Goal: Task Accomplishment & Management: Manage account settings

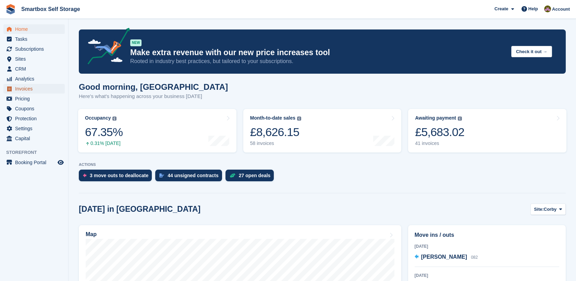
drag, startPoint x: 0, startPoint y: 0, endPoint x: 34, endPoint y: 90, distance: 95.9
click at [34, 90] on span "Invoices" at bounding box center [35, 89] width 41 height 10
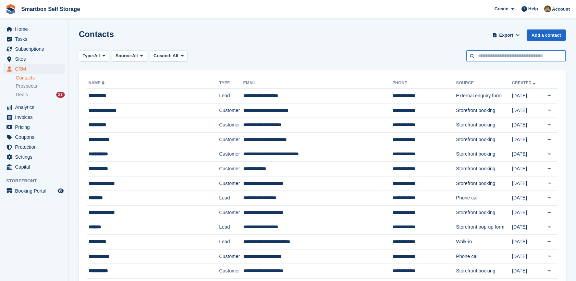
click at [484, 55] on input "text" at bounding box center [515, 55] width 99 height 11
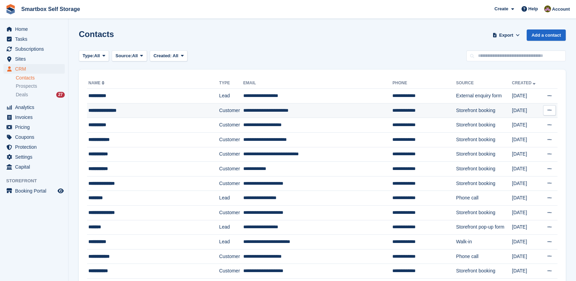
click at [276, 114] on td "**********" at bounding box center [317, 110] width 149 height 15
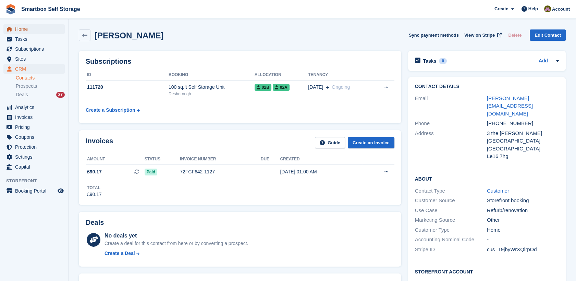
click at [27, 29] on span "Home" at bounding box center [35, 29] width 41 height 10
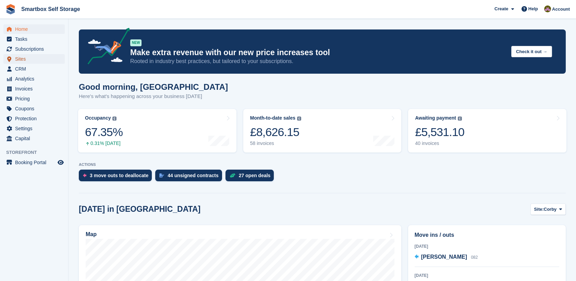
click at [48, 63] on span "Sites" at bounding box center [35, 59] width 41 height 10
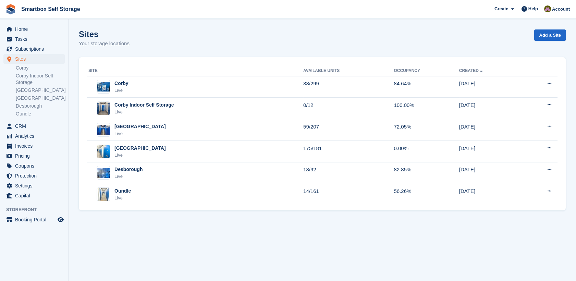
click at [42, 72] on ul "Corby Corby Indoor Self Storage Stamford Leicester Desborough Oundle" at bounding box center [42, 91] width 52 height 54
click at [28, 26] on span "Home" at bounding box center [35, 29] width 41 height 10
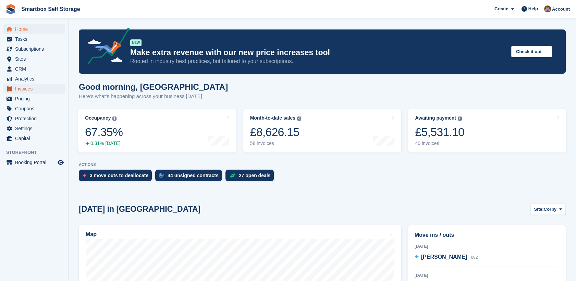
click at [32, 92] on span "Invoices" at bounding box center [35, 89] width 41 height 10
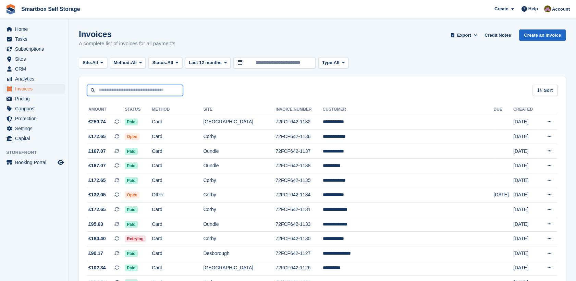
drag, startPoint x: 0, startPoint y: 0, endPoint x: 129, endPoint y: 90, distance: 157.0
click at [129, 90] on input "text" at bounding box center [135, 90] width 96 height 11
type input "**********"
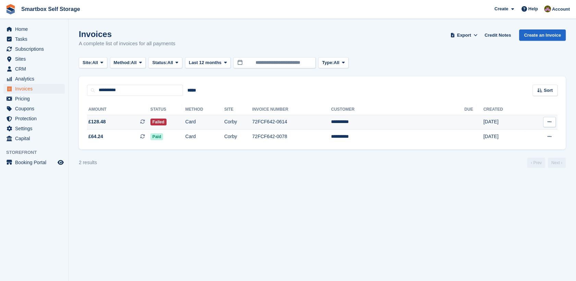
click at [252, 124] on td "Corby" at bounding box center [238, 122] width 28 height 15
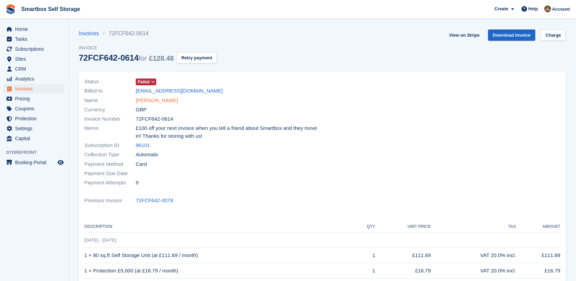
click at [151, 103] on link "[PERSON_NAME]" at bounding box center [157, 101] width 42 height 8
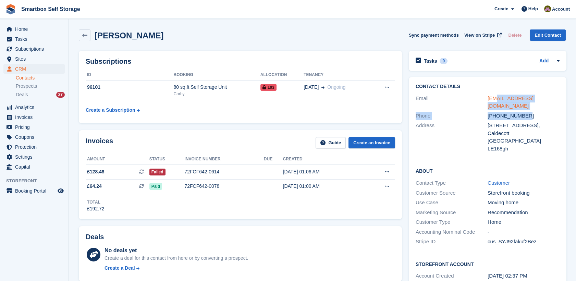
drag, startPoint x: 540, startPoint y: 103, endPoint x: 494, endPoint y: 95, distance: 46.7
click at [494, 95] on div "Contact Details Email pajcoyle@gmail.com Phone +447891515412 Address 4 Stable Y…" at bounding box center [488, 118] width 158 height 83
click at [444, 142] on div "Address" at bounding box center [452, 137] width 72 height 31
drag, startPoint x: 544, startPoint y: 101, endPoint x: 483, endPoint y: 92, distance: 61.7
click at [483, 92] on div "Contact Details Email pajcoyle@gmail.com Phone +447891515412 Address 4 Stable Y…" at bounding box center [488, 118] width 158 height 83
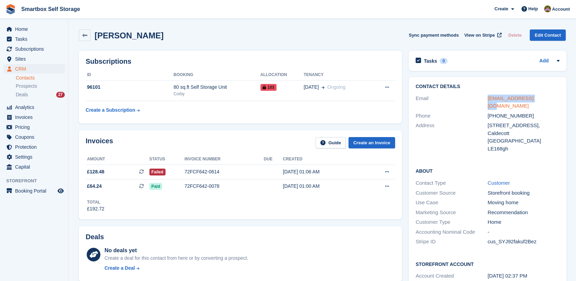
copy div "pajcoyle@gmail.com"
click at [49, 119] on span "Invoices" at bounding box center [35, 117] width 41 height 10
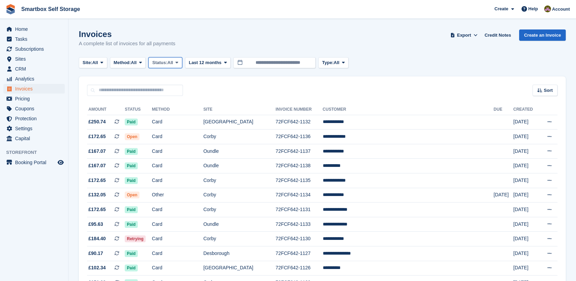
click at [167, 62] on span "Status:" at bounding box center [159, 62] width 15 height 7
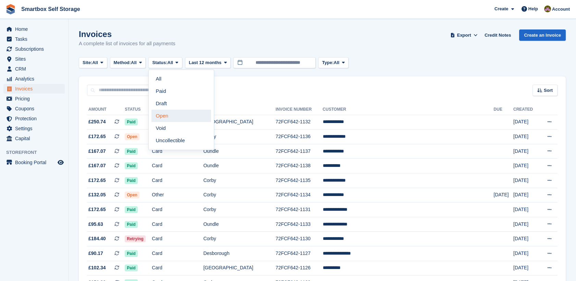
click at [167, 113] on link "Open" at bounding box center [181, 116] width 60 height 12
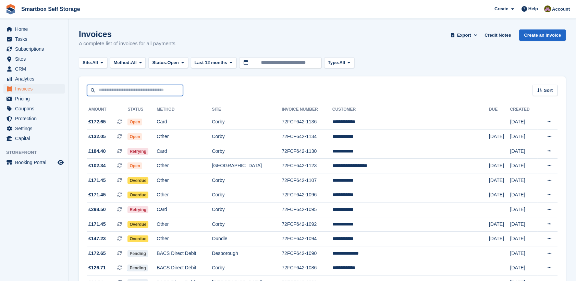
click at [150, 89] on input "text" at bounding box center [135, 90] width 96 height 11
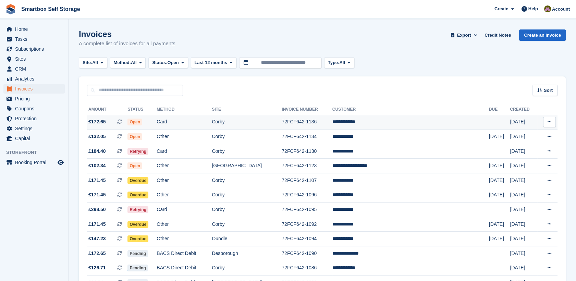
click at [300, 118] on td "72FCF642-1136" at bounding box center [307, 122] width 50 height 15
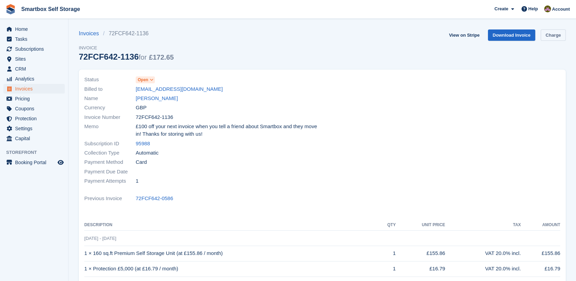
click at [546, 34] on link "Charge" at bounding box center [553, 34] width 25 height 11
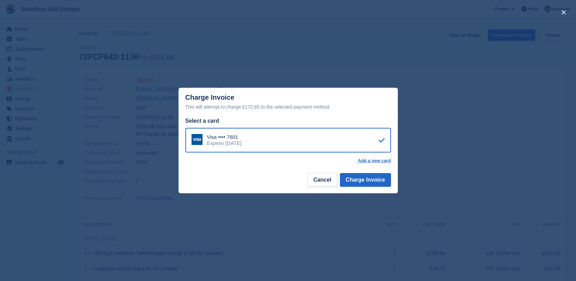
click at [365, 187] on footer "Cancel Charge Invoice" at bounding box center [288, 183] width 219 height 22
click at [365, 183] on button "Charge Invoice" at bounding box center [365, 180] width 51 height 14
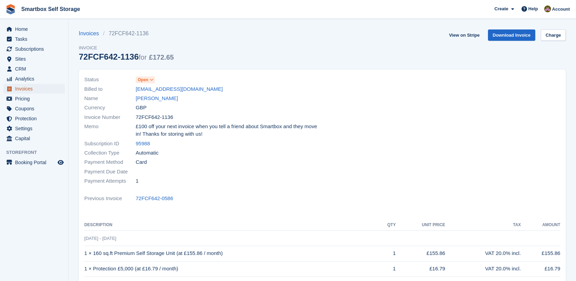
click at [42, 89] on span "Invoices" at bounding box center [35, 89] width 41 height 10
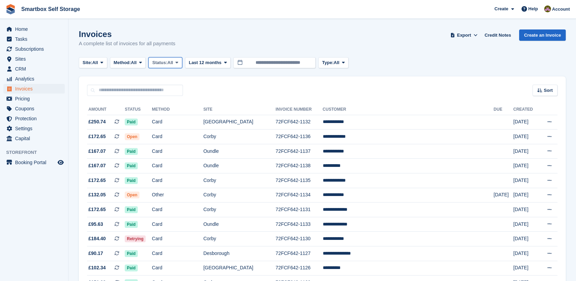
click at [176, 64] on button "Status: All" at bounding box center [165, 62] width 34 height 11
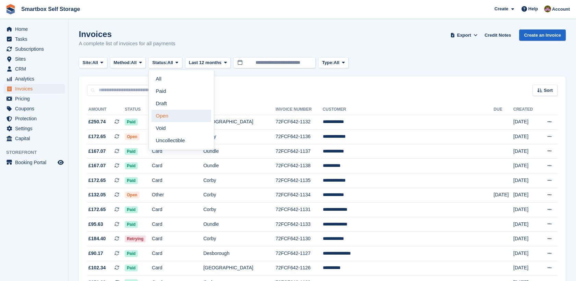
click at [179, 113] on link "Open" at bounding box center [181, 116] width 60 height 12
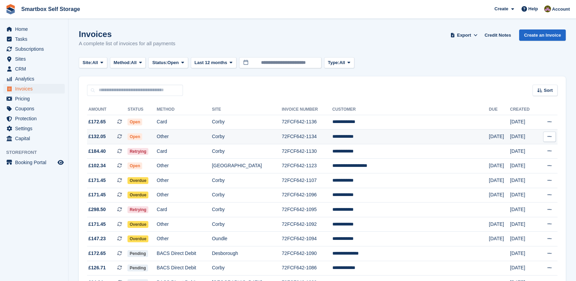
click at [275, 135] on td "Corby" at bounding box center [247, 137] width 70 height 15
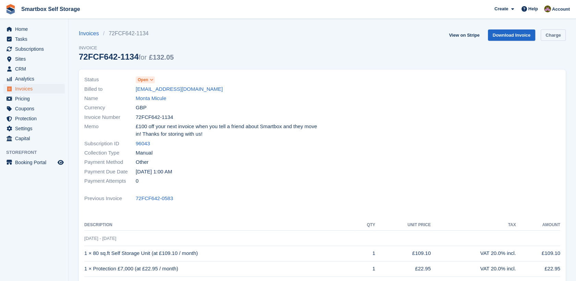
click at [548, 37] on link "Charge" at bounding box center [553, 34] width 25 height 11
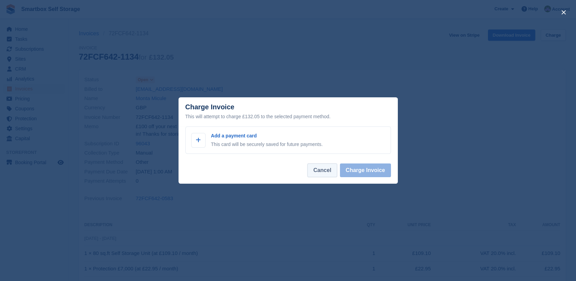
click at [322, 174] on button "Cancel" at bounding box center [321, 170] width 29 height 14
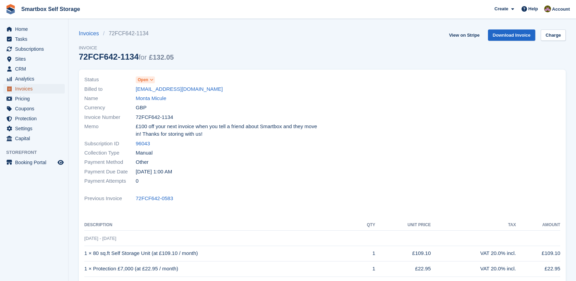
click at [36, 86] on span "Invoices" at bounding box center [35, 89] width 41 height 10
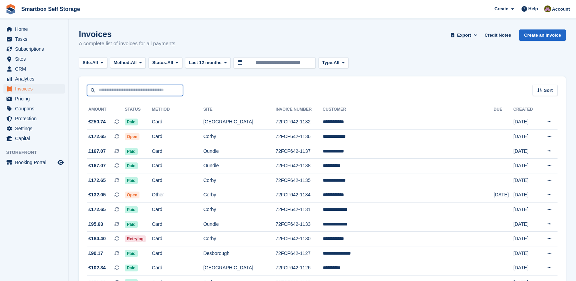
click at [146, 88] on input "text" at bounding box center [135, 90] width 96 height 11
type input "**********"
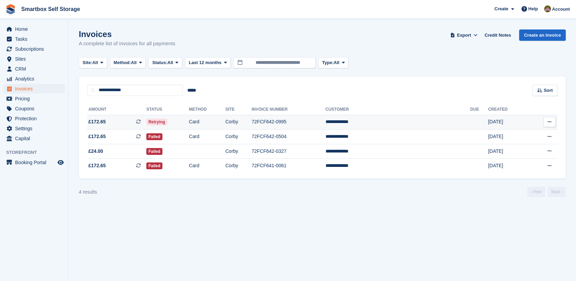
click at [326, 119] on td "72FCF642-0995" at bounding box center [289, 122] width 74 height 15
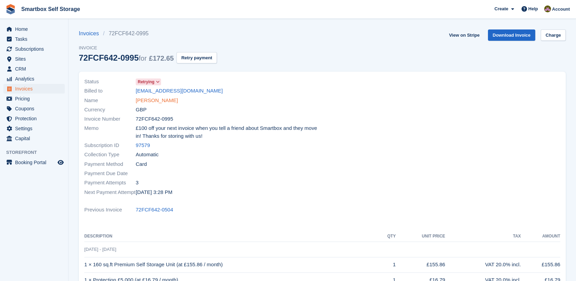
click at [154, 100] on link "[PERSON_NAME]" at bounding box center [157, 101] width 42 height 8
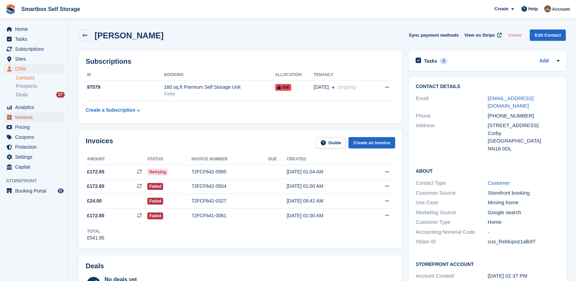
click at [53, 118] on span "Invoices" at bounding box center [35, 117] width 41 height 10
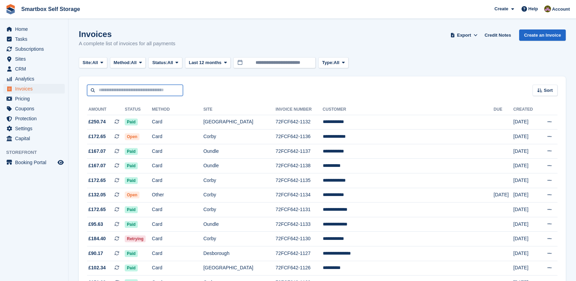
click at [132, 86] on input "text" at bounding box center [135, 90] width 96 height 11
type input "******"
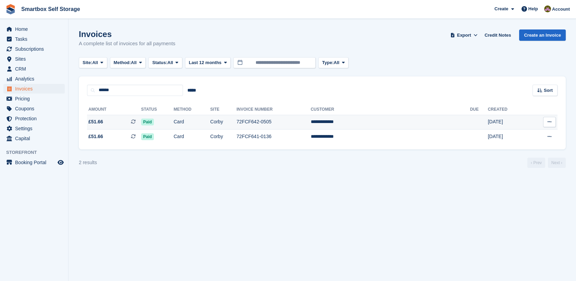
click at [237, 117] on td "Corby" at bounding box center [223, 122] width 26 height 15
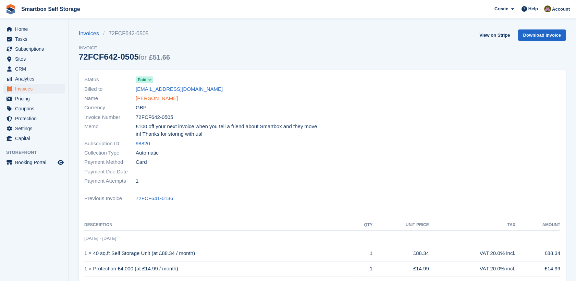
click at [163, 101] on link "[PERSON_NAME]" at bounding box center [157, 99] width 42 height 8
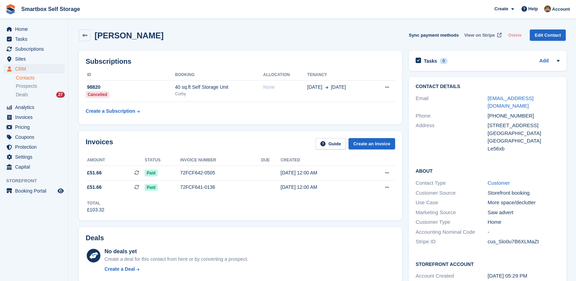
click at [482, 35] on span "View on Stripe" at bounding box center [479, 35] width 31 height 7
click at [47, 117] on span "Invoices" at bounding box center [35, 117] width 41 height 10
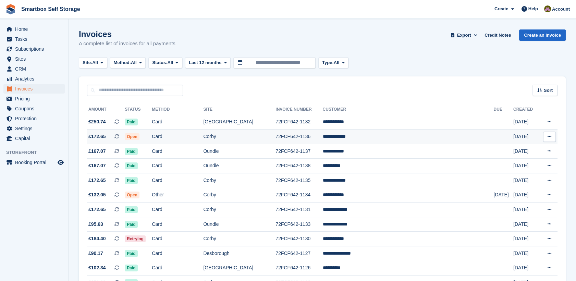
click at [203, 131] on td "Card" at bounding box center [177, 137] width 51 height 15
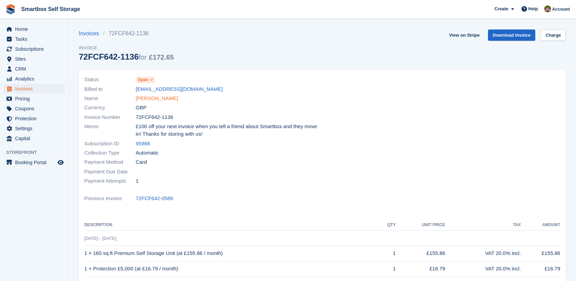
click at [162, 100] on link "[PERSON_NAME]" at bounding box center [157, 99] width 42 height 8
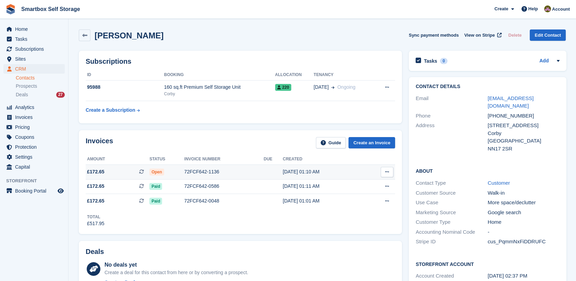
click at [155, 168] on td "Open" at bounding box center [166, 171] width 35 height 15
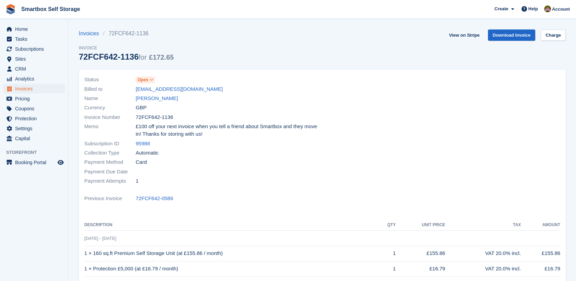
click at [143, 77] on span "Open" at bounding box center [143, 80] width 11 height 6
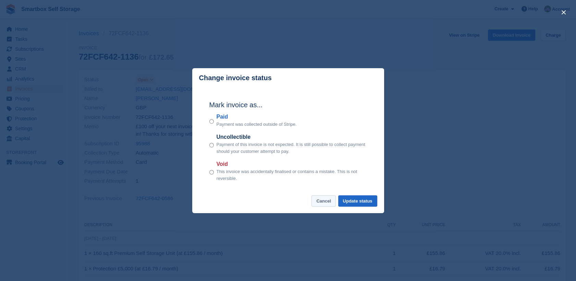
click at [327, 200] on button "Cancel" at bounding box center [324, 200] width 24 height 11
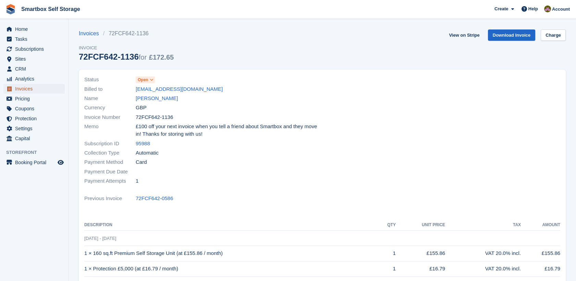
click at [41, 91] on span "Invoices" at bounding box center [35, 89] width 41 height 10
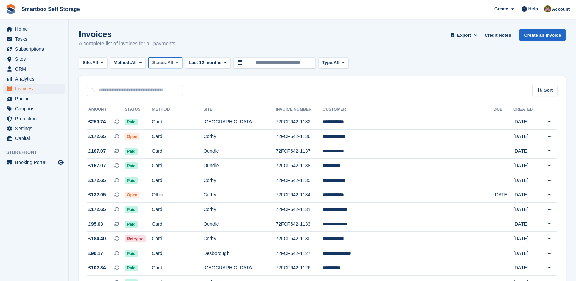
click at [167, 62] on span "Status:" at bounding box center [159, 62] width 15 height 7
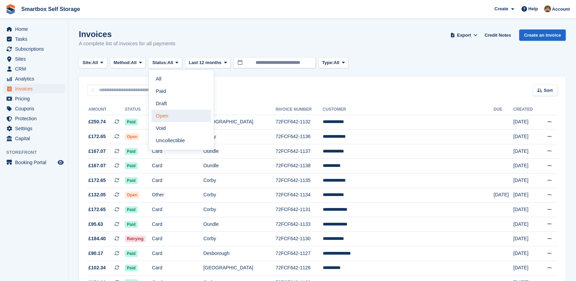
click at [178, 117] on link "Open" at bounding box center [181, 116] width 60 height 12
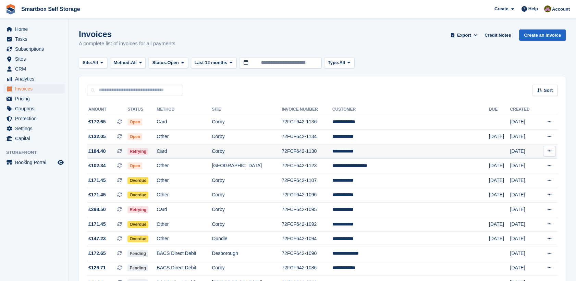
click at [201, 154] on td "Card" at bounding box center [184, 151] width 55 height 15
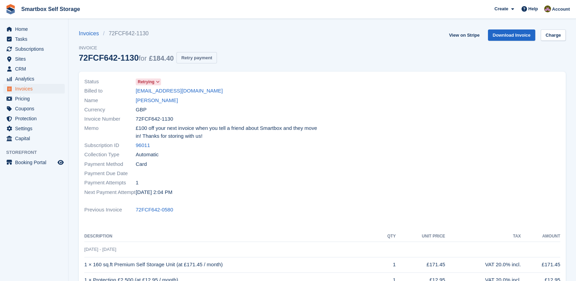
click at [193, 60] on button "Retry payment" at bounding box center [196, 57] width 40 height 11
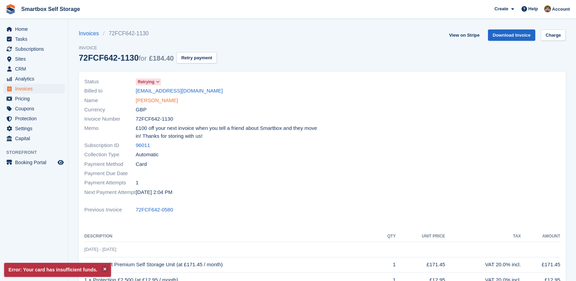
click at [150, 101] on link "[PERSON_NAME]" at bounding box center [157, 101] width 42 height 8
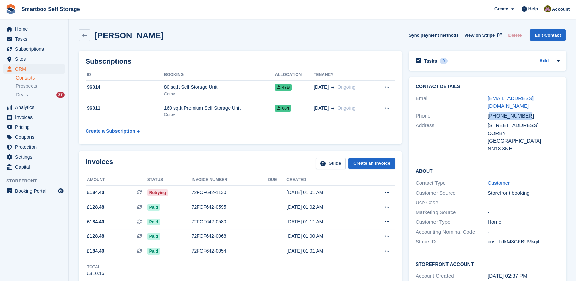
drag, startPoint x: 544, startPoint y: 107, endPoint x: 489, endPoint y: 106, distance: 55.2
click at [489, 112] on div "[PHONE_NUMBER]" at bounding box center [524, 116] width 72 height 8
click at [510, 112] on div "+447704351693" at bounding box center [524, 116] width 72 height 8
drag, startPoint x: 532, startPoint y: 105, endPoint x: 482, endPoint y: 108, distance: 50.1
click at [482, 111] on div "Phone +447704351693" at bounding box center [488, 116] width 144 height 10
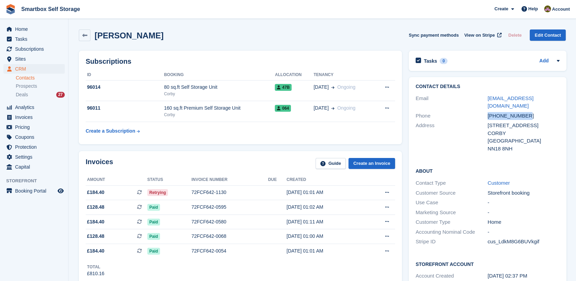
copy div "+447704351693"
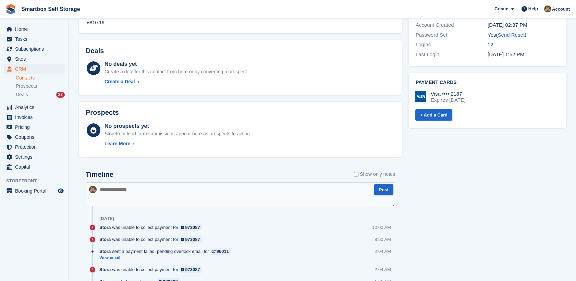
scroll to position [278, 0]
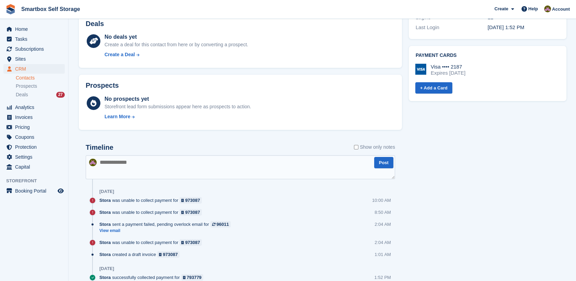
click at [192, 158] on textarea at bounding box center [240, 167] width 309 height 24
type textarea "*******"
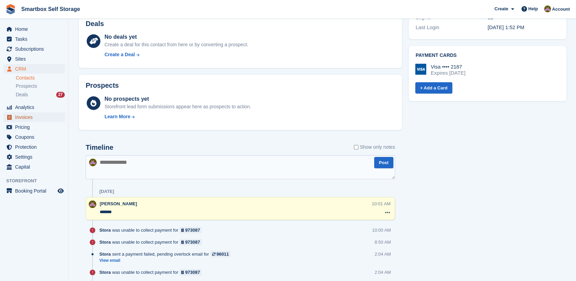
click at [48, 114] on span "Invoices" at bounding box center [35, 117] width 41 height 10
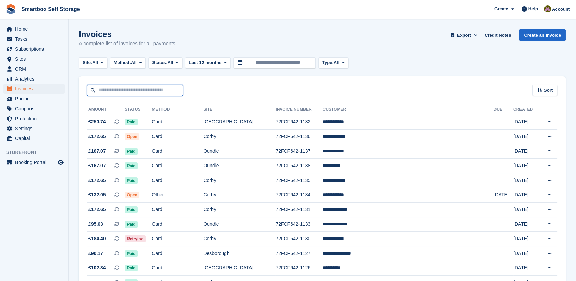
click at [134, 89] on input "text" at bounding box center [135, 90] width 96 height 11
type input "**********"
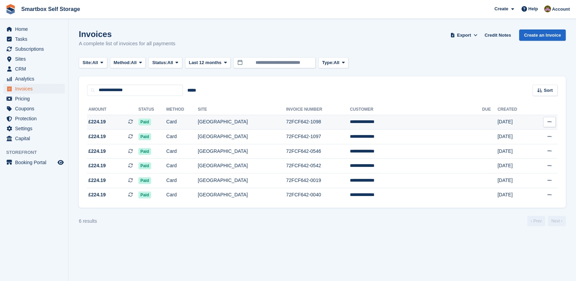
click at [286, 121] on td "[GEOGRAPHIC_DATA]" at bounding box center [242, 122] width 88 height 15
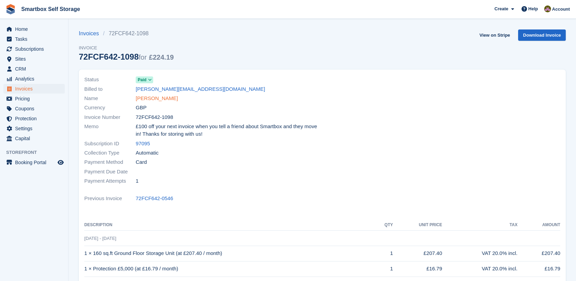
click at [154, 98] on link "[PERSON_NAME]" at bounding box center [157, 99] width 42 height 8
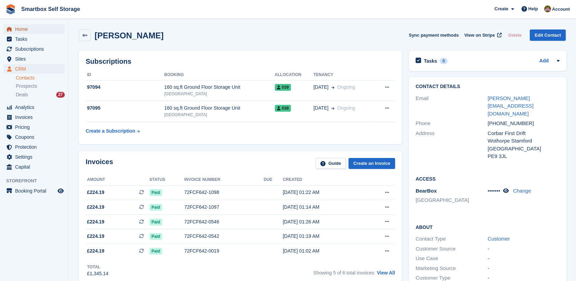
click at [47, 31] on span "Home" at bounding box center [35, 29] width 41 height 10
click at [46, 113] on span "Invoices" at bounding box center [35, 117] width 41 height 10
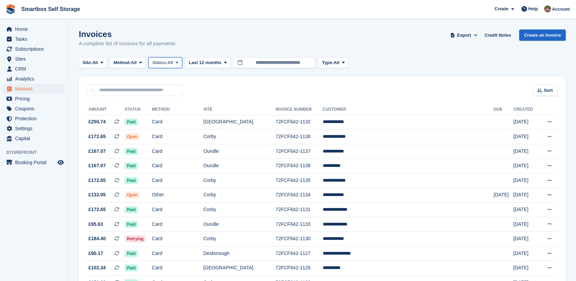
click at [162, 65] on span "Status:" at bounding box center [159, 62] width 15 height 7
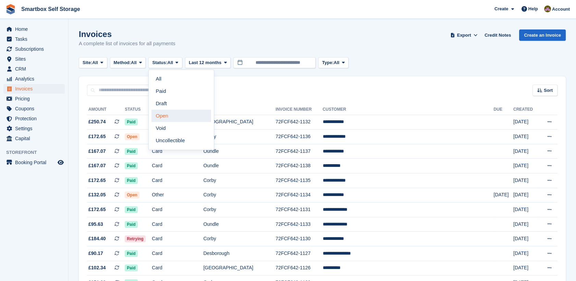
click at [166, 119] on link "Open" at bounding box center [181, 116] width 60 height 12
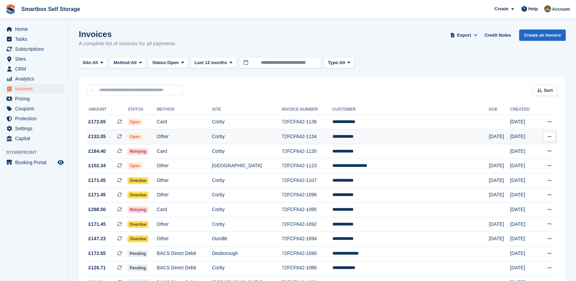
click at [212, 130] on td "Other" at bounding box center [184, 137] width 55 height 15
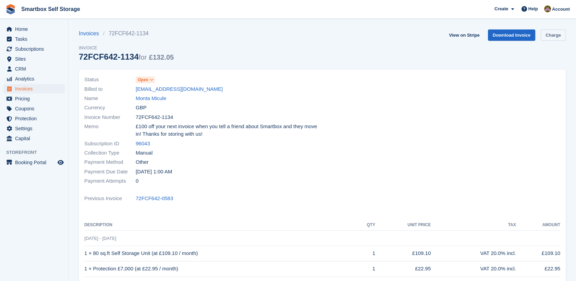
click at [545, 36] on link "Charge" at bounding box center [553, 34] width 25 height 11
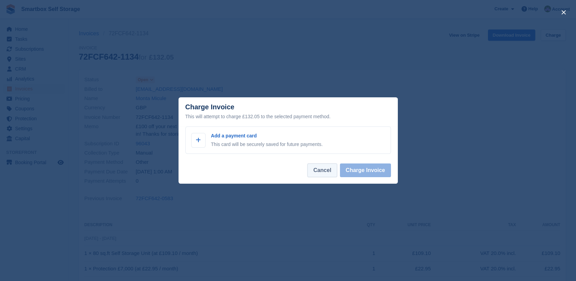
click at [322, 171] on button "Cancel" at bounding box center [321, 170] width 29 height 14
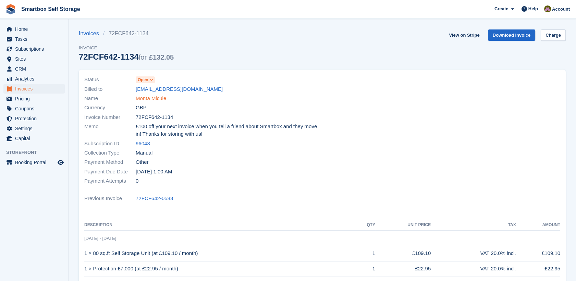
click at [146, 98] on link "Monta Micule" at bounding box center [151, 99] width 31 height 8
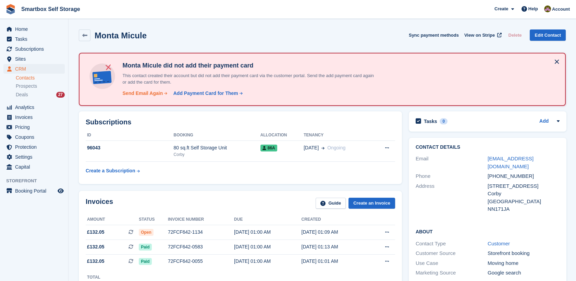
click at [150, 95] on div "Send Email Again" at bounding box center [142, 93] width 40 height 7
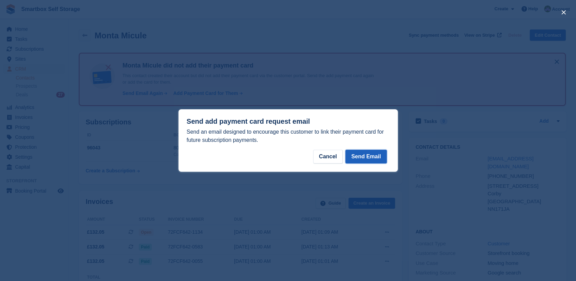
click at [373, 157] on button "Send Email" at bounding box center [365, 157] width 41 height 14
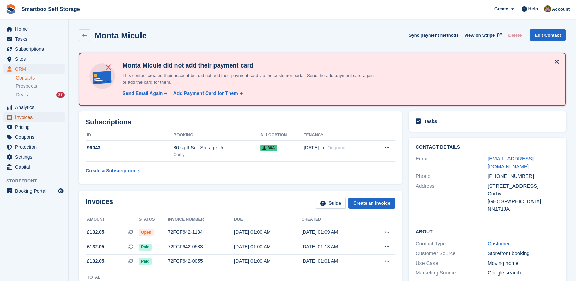
click at [40, 117] on span "Invoices" at bounding box center [35, 117] width 41 height 10
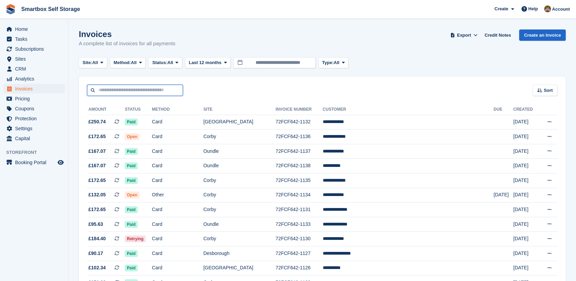
click at [132, 90] on input "text" at bounding box center [135, 90] width 96 height 11
type input "**********"
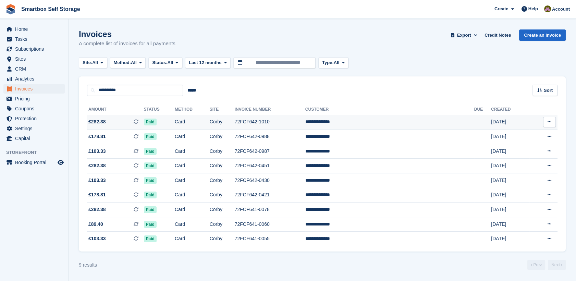
click at [378, 126] on td "**********" at bounding box center [389, 122] width 169 height 15
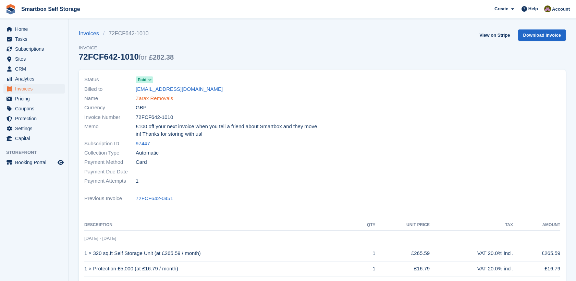
click at [166, 97] on link "Zarax Removals" at bounding box center [154, 99] width 37 height 8
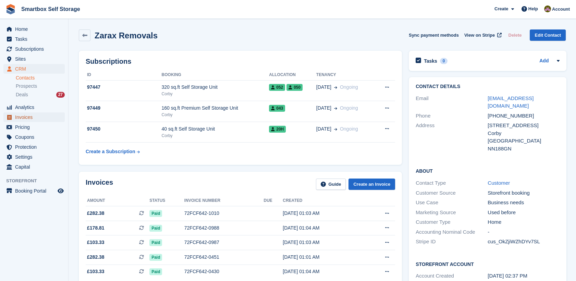
click at [25, 122] on span "Invoices" at bounding box center [35, 117] width 41 height 10
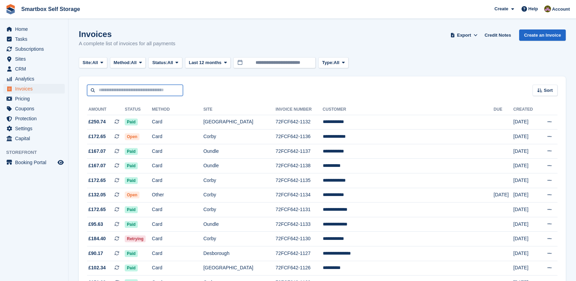
click at [173, 91] on input "text" at bounding box center [135, 90] width 96 height 11
type input "***"
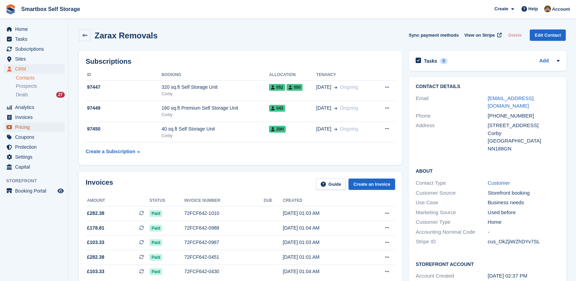
click at [52, 122] on span "Pricing" at bounding box center [35, 127] width 41 height 10
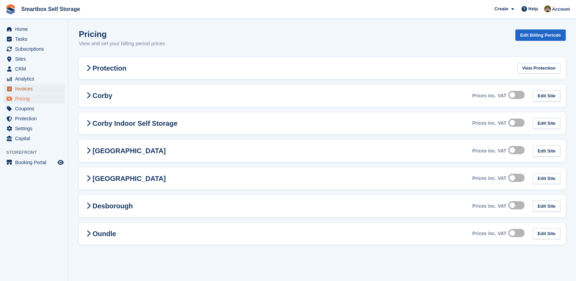
click at [50, 89] on span "Invoices" at bounding box center [35, 89] width 41 height 10
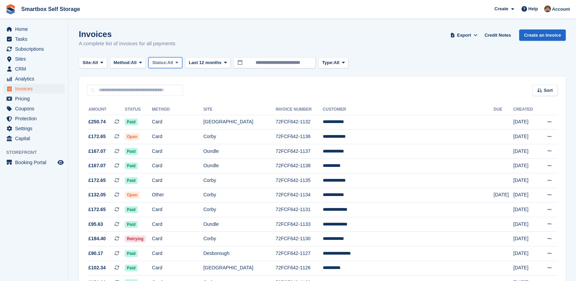
click at [157, 63] on span "Status:" at bounding box center [159, 62] width 15 height 7
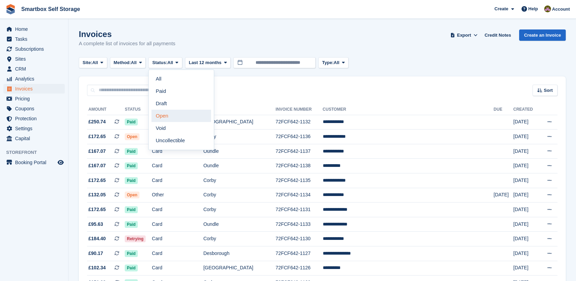
click at [168, 119] on link "Open" at bounding box center [181, 116] width 60 height 12
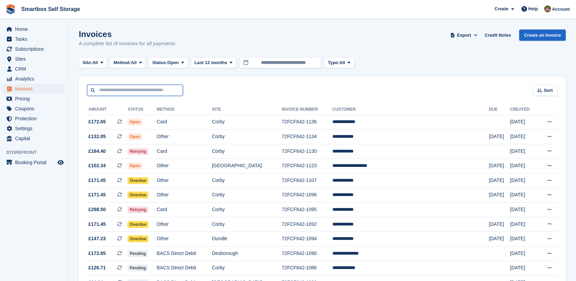
click at [117, 85] on input "text" at bounding box center [135, 90] width 96 height 11
type input "**********"
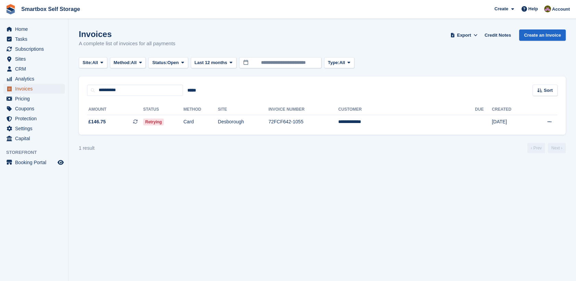
click at [41, 89] on span "Invoices" at bounding box center [35, 89] width 41 height 10
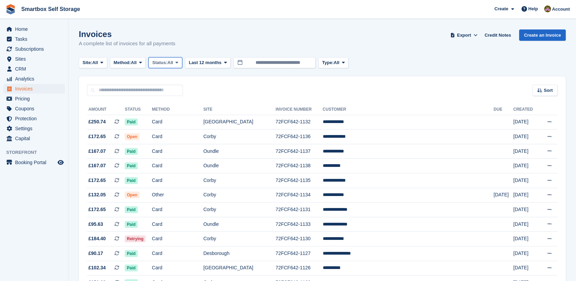
click at [167, 59] on span "Status:" at bounding box center [159, 62] width 15 height 7
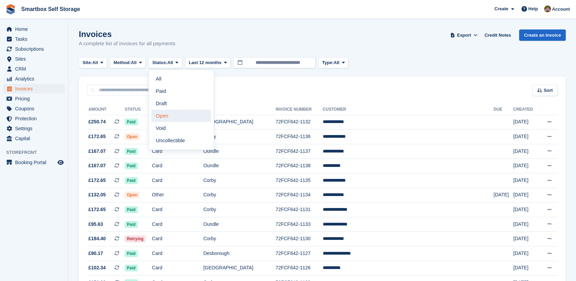
click at [171, 119] on link "Open" at bounding box center [181, 116] width 60 height 12
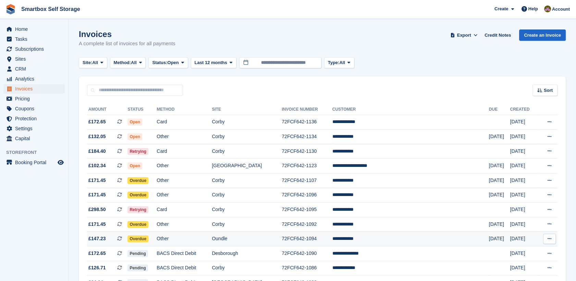
click at [212, 237] on td "Other" at bounding box center [184, 239] width 55 height 15
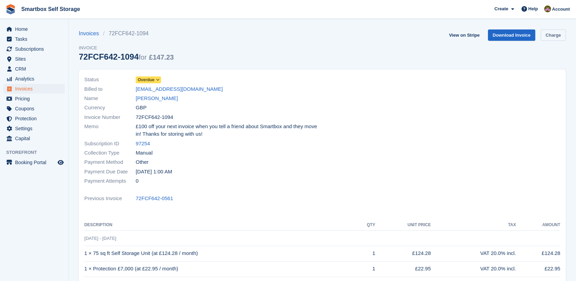
click at [553, 33] on link "Charge" at bounding box center [553, 34] width 25 height 11
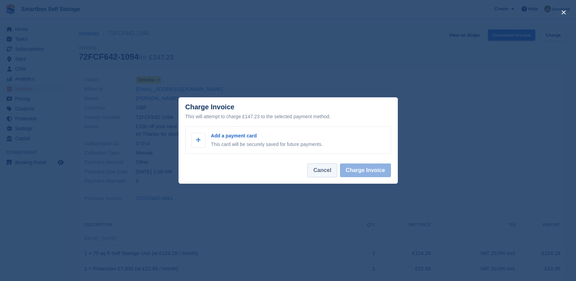
click at [319, 173] on button "Cancel" at bounding box center [321, 170] width 29 height 14
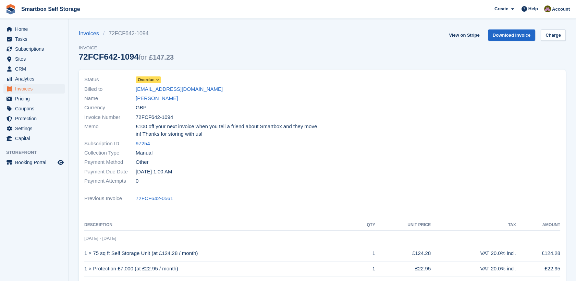
drag, startPoint x: 191, startPoint y: 92, endPoint x: 126, endPoint y: 89, distance: 65.2
click at [126, 89] on div "Billed to rwade5870@gmail.com" at bounding box center [201, 88] width 234 height 9
copy div "rwade5870@gmail.com"
click at [41, 89] on span "Invoices" at bounding box center [35, 89] width 41 height 10
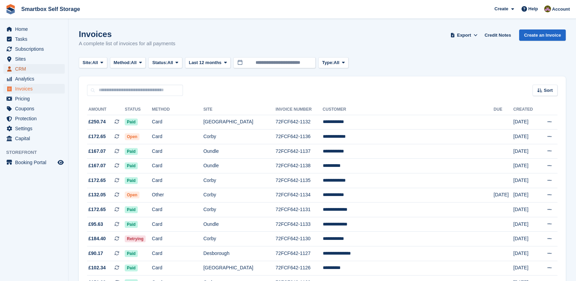
click at [27, 66] on span "CRM" at bounding box center [35, 69] width 41 height 10
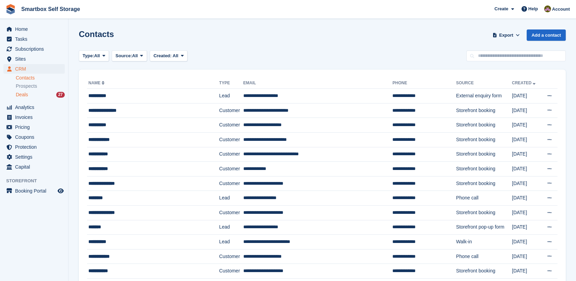
click at [43, 96] on div "Deals 27" at bounding box center [40, 95] width 49 height 7
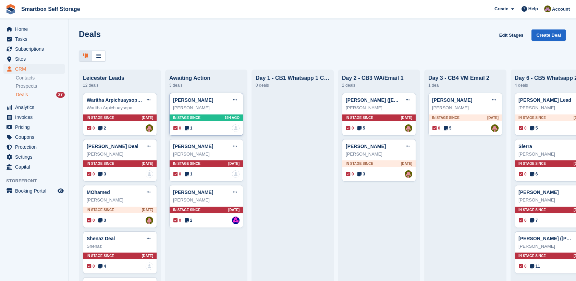
click at [209, 109] on div "Tony Steyn" at bounding box center [206, 108] width 66 height 7
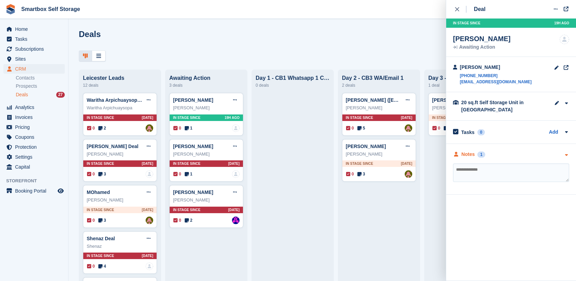
click at [468, 152] on div "Notes" at bounding box center [468, 154] width 13 height 7
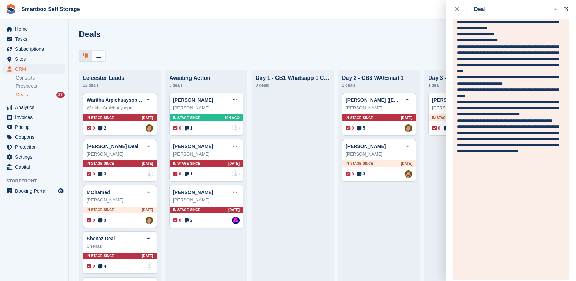
scroll to position [488, 0]
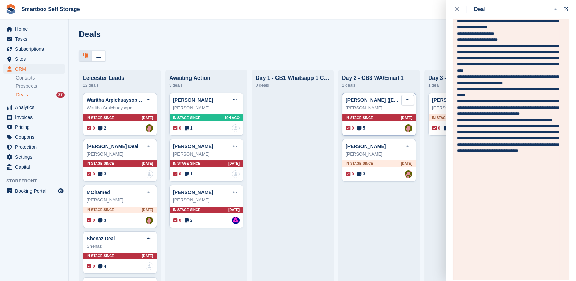
click at [401, 105] on button at bounding box center [407, 100] width 13 height 10
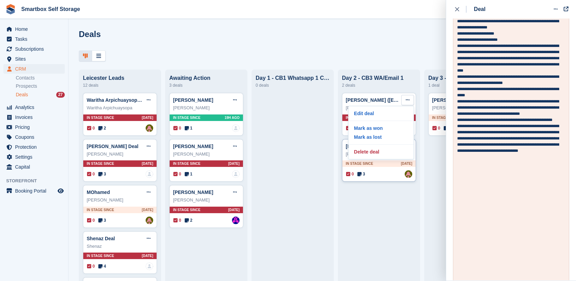
click at [383, 176] on div "0 3 Assigned to Alex Selenitsas" at bounding box center [379, 174] width 66 height 8
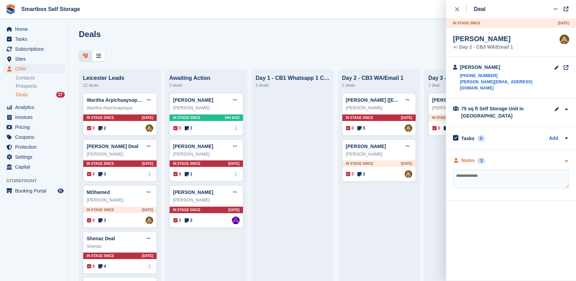
click at [485, 157] on div "Notes 3" at bounding box center [511, 160] width 116 height 7
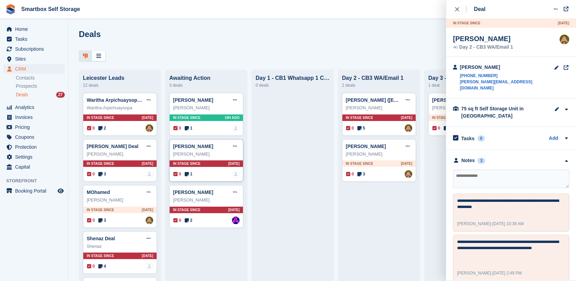
click at [224, 155] on div "John Ade" at bounding box center [206, 154] width 66 height 7
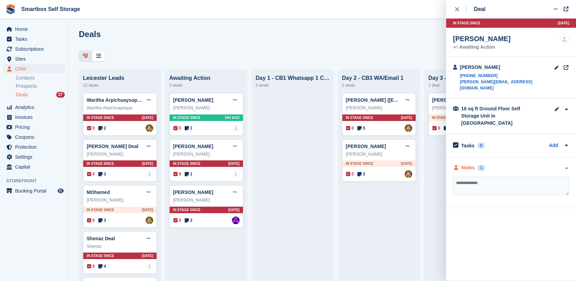
click at [466, 164] on div "Notes" at bounding box center [468, 167] width 13 height 7
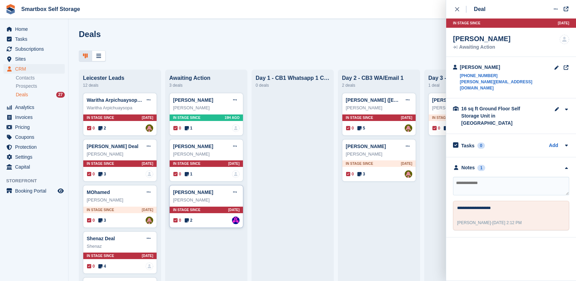
click at [211, 193] on div "James Wood Edit deal Mark as won Mark as lost Delete deal" at bounding box center [206, 192] width 66 height 10
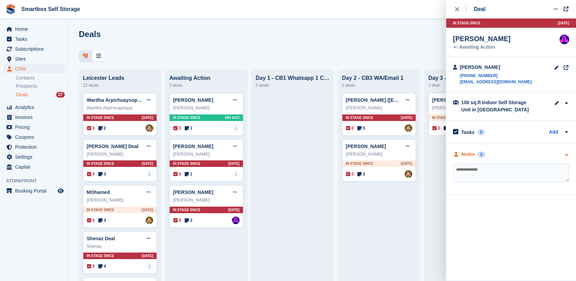
click at [469, 155] on div "Notes" at bounding box center [468, 154] width 13 height 7
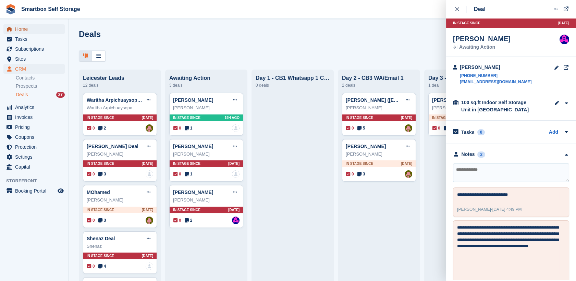
click at [35, 26] on span "Home" at bounding box center [35, 29] width 41 height 10
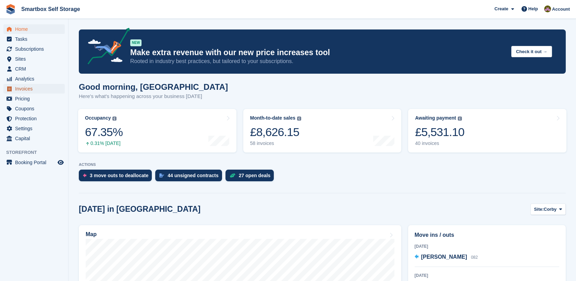
click at [47, 88] on span "Invoices" at bounding box center [35, 89] width 41 height 10
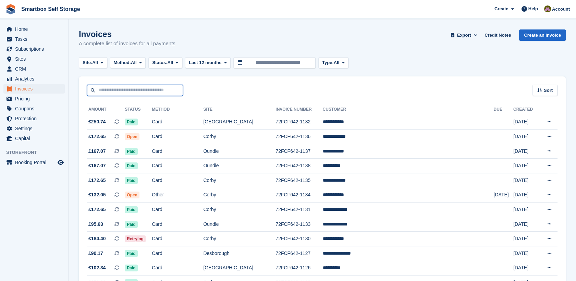
click at [123, 93] on input "text" at bounding box center [135, 90] width 96 height 11
type input "**********"
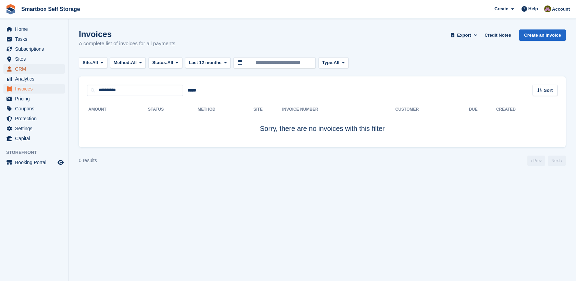
click at [26, 70] on span "CRM" at bounding box center [35, 69] width 41 height 10
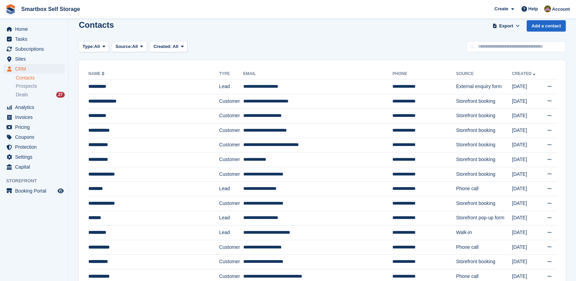
scroll to position [10, 0]
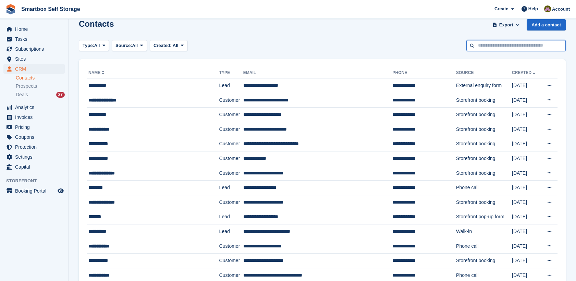
click at [476, 49] on input "text" at bounding box center [515, 45] width 99 height 11
type input "**********"
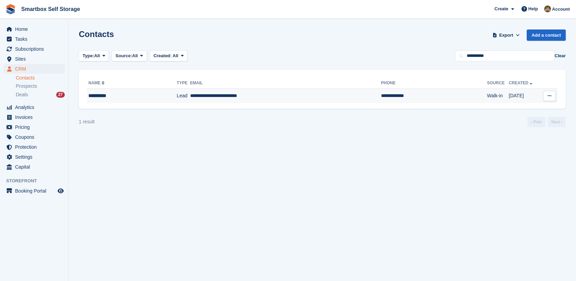
click at [381, 98] on td "**********" at bounding box center [434, 96] width 106 height 14
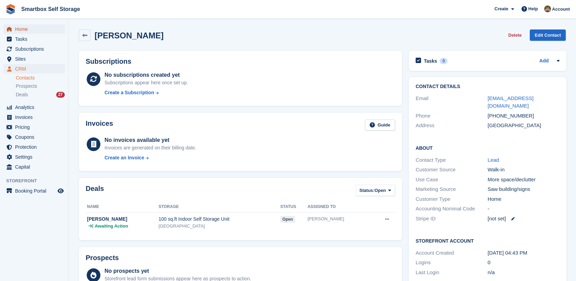
click at [32, 29] on span "Home" at bounding box center [35, 29] width 41 height 10
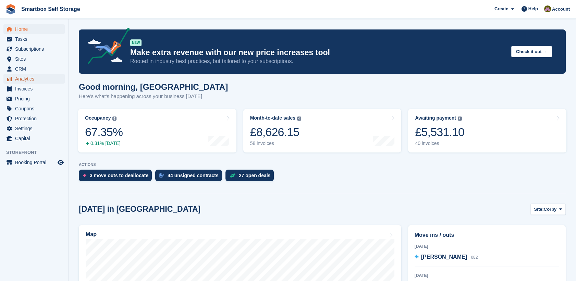
click at [45, 77] on span "Analytics" at bounding box center [35, 79] width 41 height 10
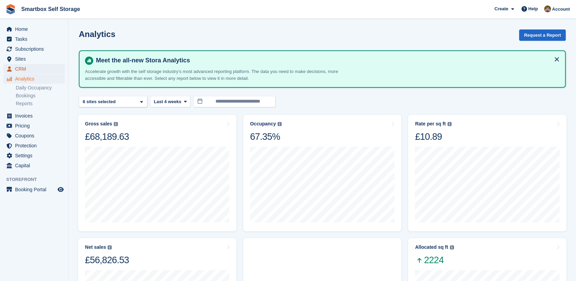
click at [42, 67] on span "CRM" at bounding box center [35, 69] width 41 height 10
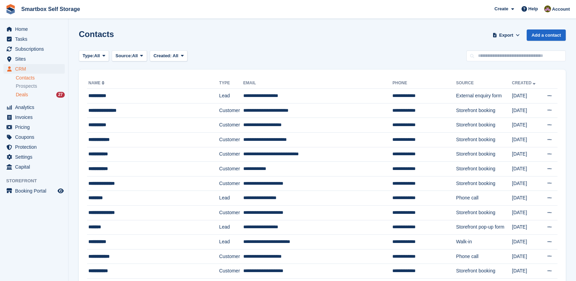
click at [42, 95] on div "Deals 27" at bounding box center [40, 95] width 49 height 7
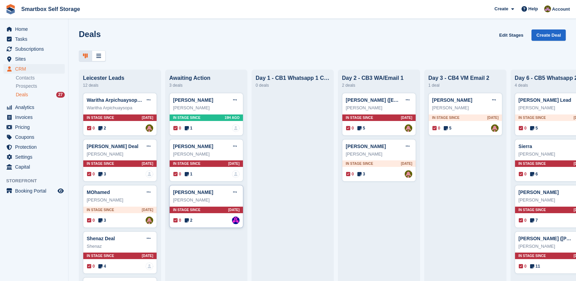
click at [214, 196] on div "[PERSON_NAME] Edit deal [PERSON_NAME] as won [PERSON_NAME] as lost Delete deal" at bounding box center [206, 192] width 66 height 10
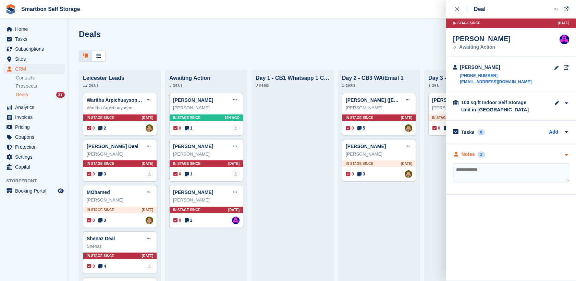
click at [475, 157] on div "Notes 2" at bounding box center [469, 154] width 32 height 7
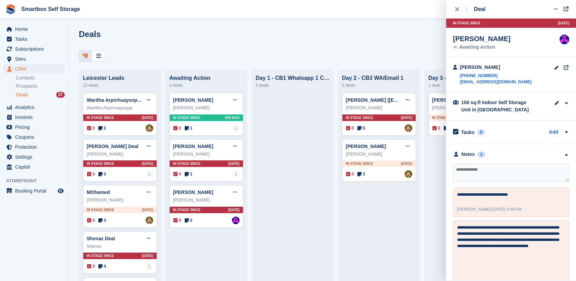
click at [487, 181] on textarea at bounding box center [511, 172] width 116 height 19
type textarea "**********"
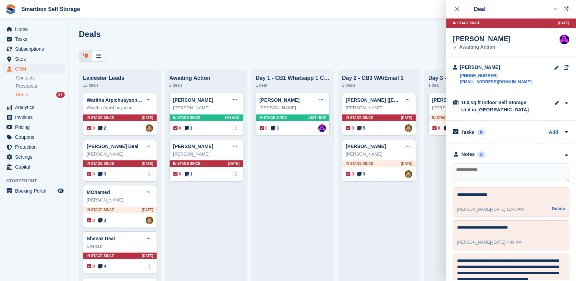
click at [508, 204] on div "**********" at bounding box center [511, 201] width 116 height 29
click at [508, 200] on div "**********" at bounding box center [511, 201] width 116 height 29
click at [494, 194] on textarea "**********" at bounding box center [508, 196] width 102 height 8
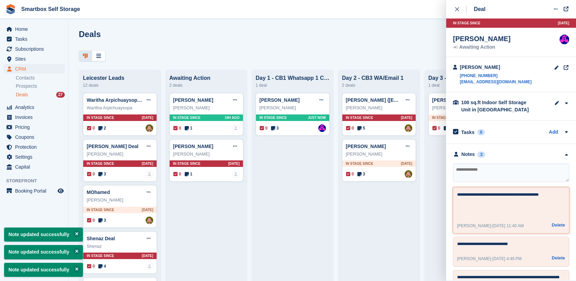
type textarea "**********"
drag, startPoint x: 524, startPoint y: 241, endPoint x: 483, endPoint y: 246, distance: 41.4
click at [483, 246] on textarea "**********" at bounding box center [508, 245] width 102 height 8
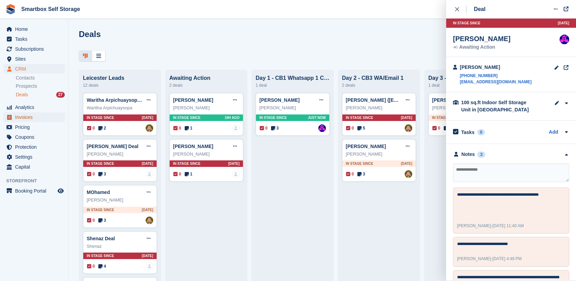
click at [52, 119] on span "Invoices" at bounding box center [35, 117] width 41 height 10
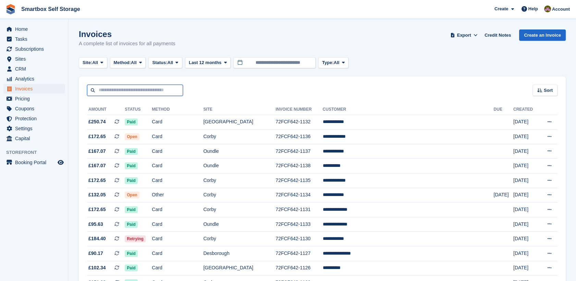
click at [139, 89] on input "text" at bounding box center [135, 90] width 96 height 11
type input "**********"
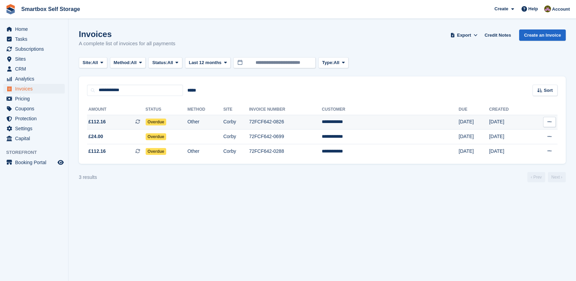
click at [223, 123] on td "Other" at bounding box center [205, 122] width 36 height 15
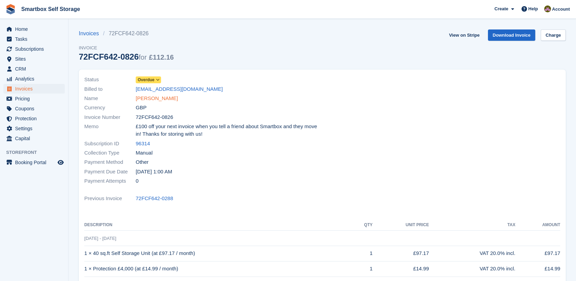
click at [149, 100] on link "Ryan Vickers" at bounding box center [157, 99] width 42 height 8
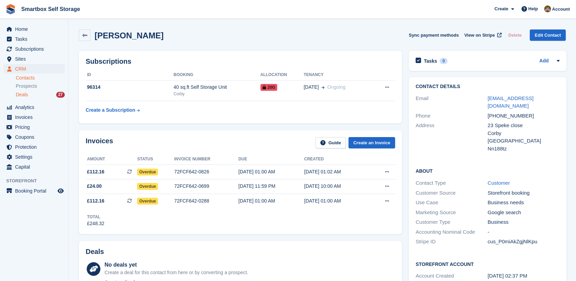
click at [44, 95] on div "Deals 27" at bounding box center [40, 95] width 49 height 7
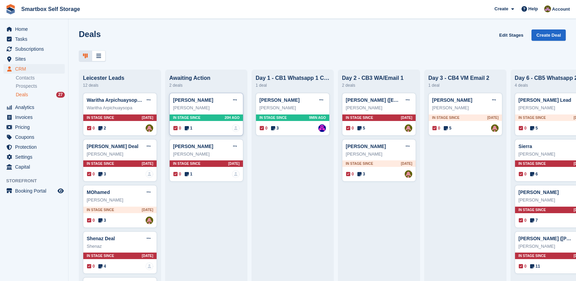
click at [200, 104] on div "[PERSON_NAME] Edit deal [PERSON_NAME] as won [PERSON_NAME] as lost Delete deal" at bounding box center [206, 100] width 66 height 10
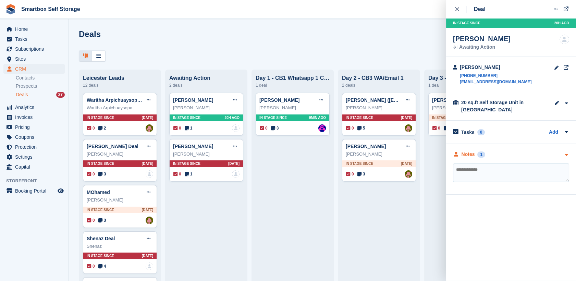
click at [563, 156] on icon "button" at bounding box center [566, 155] width 6 height 4
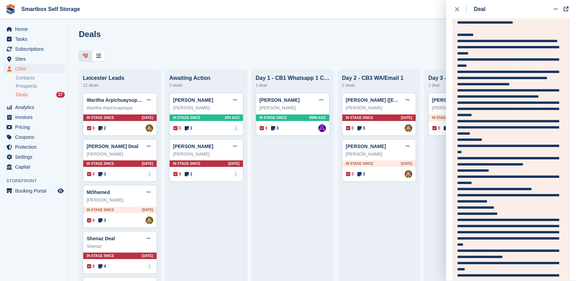
scroll to position [313, 0]
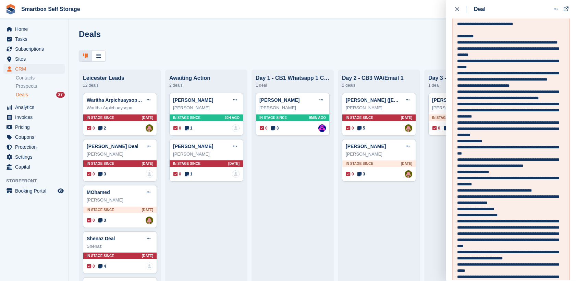
drag, startPoint x: 499, startPoint y: 121, endPoint x: 450, endPoint y: 122, distance: 49.7
click at [450, 122] on div "Notes 1 Sam Austin - 1 Oct, 3:46 PM Delete" at bounding box center [511, 249] width 130 height 837
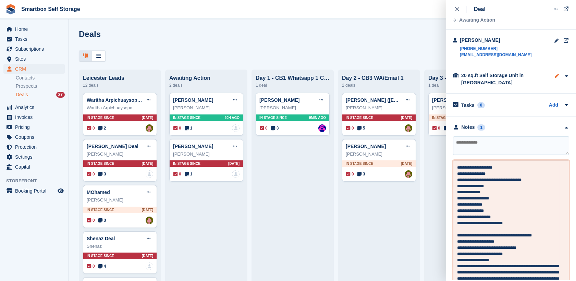
scroll to position [26, 0]
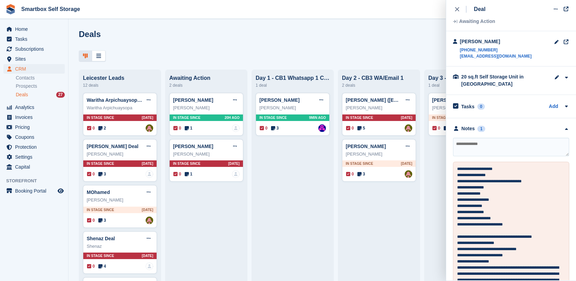
click at [516, 151] on textarea at bounding box center [511, 147] width 116 height 19
type textarea "**********"
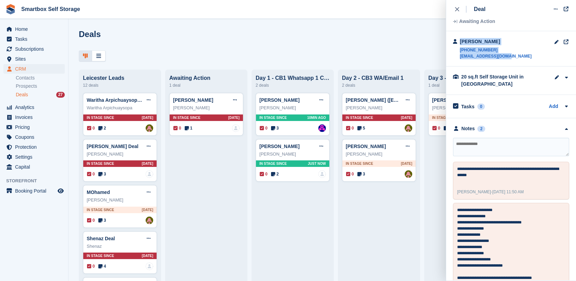
drag, startPoint x: 516, startPoint y: 61, endPoint x: 456, endPoint y: 62, distance: 60.3
click at [456, 62] on div "Tony Steyn +447546440231 tonysteyn9@gmail.com" at bounding box center [511, 48] width 130 height 35
click at [516, 57] on div "Tony Steyn +447546440231 tonysteyn9@gmail.com" at bounding box center [511, 48] width 130 height 35
drag, startPoint x: 519, startPoint y: 59, endPoint x: 459, endPoint y: 59, distance: 59.6
click at [459, 59] on div "Tony Steyn +447546440231 tonysteyn9@gmail.com" at bounding box center [511, 48] width 130 height 35
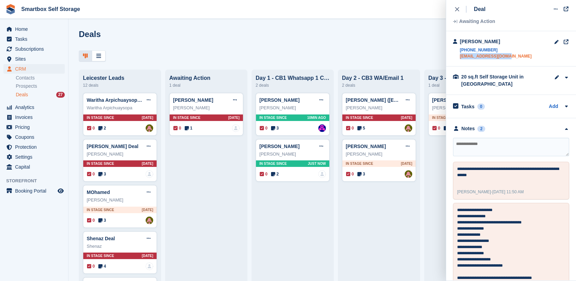
copy link "tonysteyn9@gmail.com"
click at [38, 118] on span "Invoices" at bounding box center [35, 117] width 41 height 10
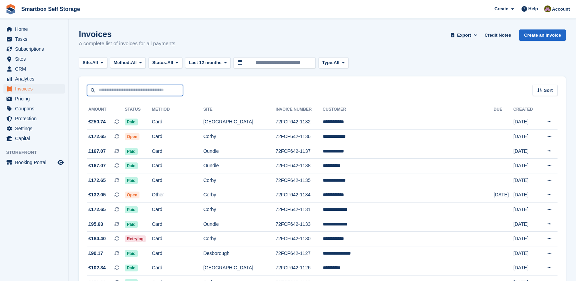
click at [135, 89] on input "text" at bounding box center [135, 90] width 96 height 11
type input "**********"
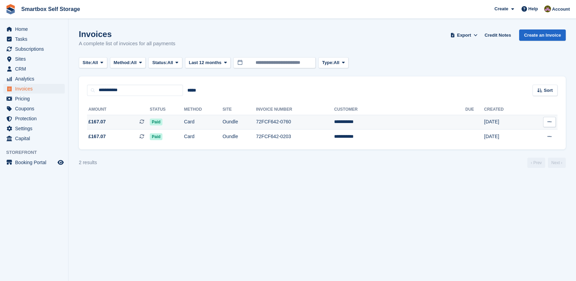
click at [334, 120] on td "72FCF642-0760" at bounding box center [295, 122] width 78 height 15
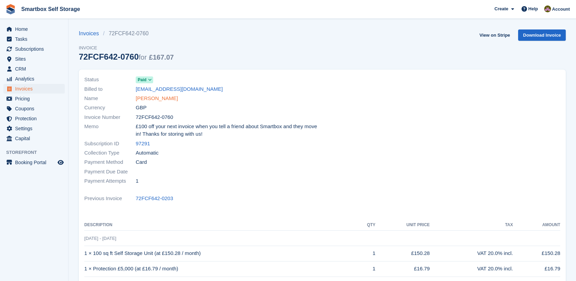
click at [151, 97] on link "[PERSON_NAME]" at bounding box center [157, 99] width 42 height 8
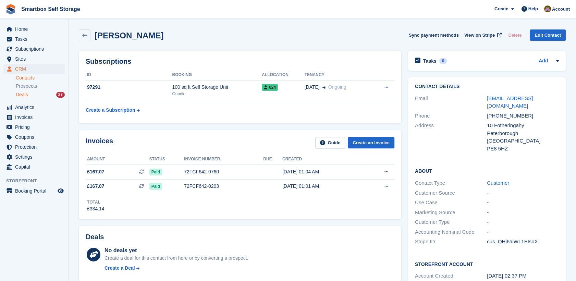
click at [28, 91] on link "Deals 27" at bounding box center [40, 94] width 49 height 7
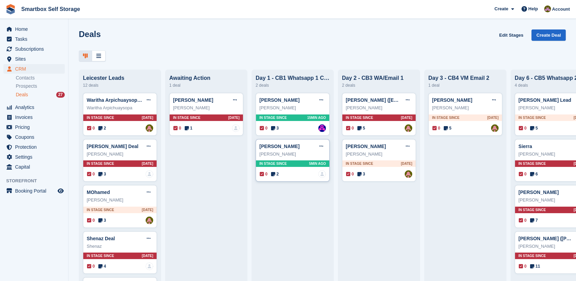
click at [301, 150] on div "[PERSON_NAME] Edit deal [PERSON_NAME] as won [PERSON_NAME] as lost Delete deal" at bounding box center [292, 146] width 66 height 10
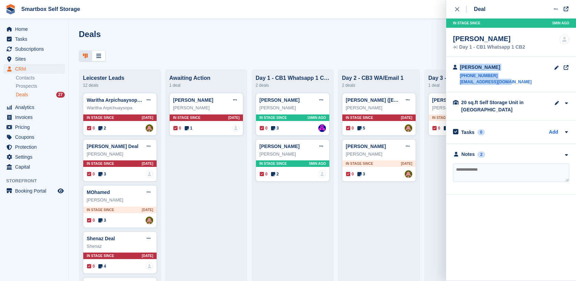
drag, startPoint x: 511, startPoint y: 82, endPoint x: 455, endPoint y: 85, distance: 55.6
click at [455, 85] on div "[PERSON_NAME] [PHONE_NUMBER] [EMAIL_ADDRESS][DOMAIN_NAME]" at bounding box center [511, 74] width 130 height 35
click at [504, 92] on div "20 sq.ft Self Storage Unit in [GEOGRAPHIC_DATA] Site [GEOGRAPHIC_DATA] Unit Typ…" at bounding box center [511, 106] width 130 height 28
drag, startPoint x: 516, startPoint y: 83, endPoint x: 457, endPoint y: 84, distance: 58.6
click at [457, 84] on div "[PERSON_NAME] [PHONE_NUMBER] [EMAIL_ADDRESS][DOMAIN_NAME]" at bounding box center [511, 74] width 130 height 35
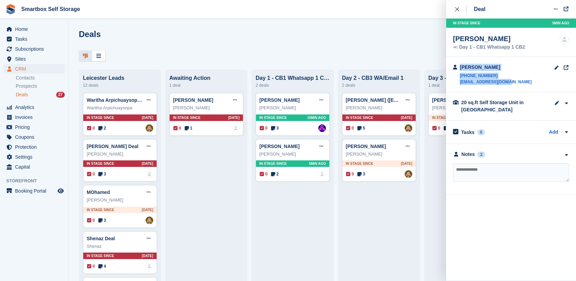
click at [518, 90] on div "[PERSON_NAME] [PHONE_NUMBER] [EMAIL_ADDRESS][DOMAIN_NAME]" at bounding box center [511, 74] width 130 height 35
drag, startPoint x: 514, startPoint y: 82, endPoint x: 458, endPoint y: 85, distance: 55.9
click at [458, 85] on div "[PERSON_NAME] [PHONE_NUMBER] [EMAIL_ADDRESS][DOMAIN_NAME]" at bounding box center [511, 74] width 130 height 35
click at [465, 105] on div "20 sq.ft Self Storage Unit in [GEOGRAPHIC_DATA]" at bounding box center [495, 106] width 69 height 14
drag, startPoint x: 459, startPoint y: 82, endPoint x: 507, endPoint y: 85, distance: 48.8
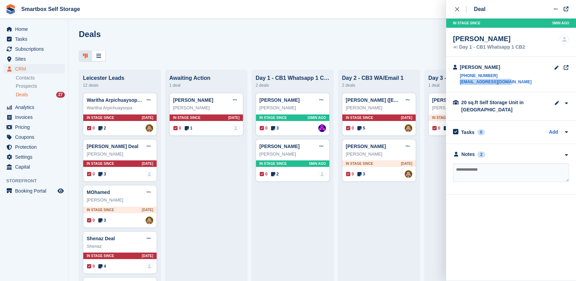
click at [507, 85] on div "[PERSON_NAME] [PHONE_NUMBER] [EMAIL_ADDRESS][DOMAIN_NAME]" at bounding box center [511, 74] width 130 height 35
copy link "tonysteyn9@gmail.com"
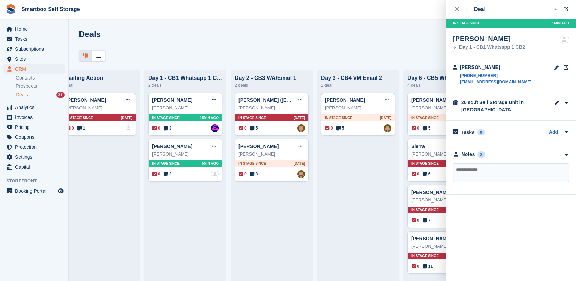
scroll to position [0, 113]
click at [359, 99] on div "Andy Deal Edit deal Mark as won Mark as lost Delete deal" at bounding box center [358, 100] width 66 height 10
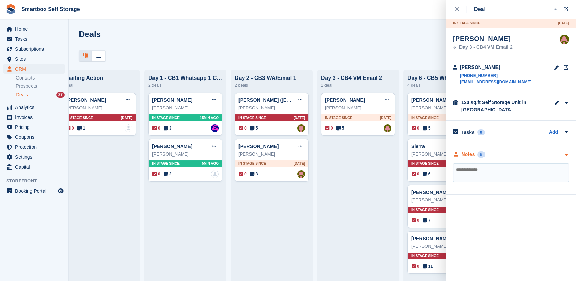
click at [473, 157] on div "Notes" at bounding box center [468, 154] width 13 height 7
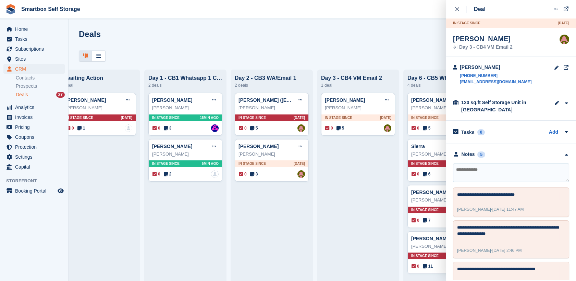
click at [457, 7] on div "close" at bounding box center [460, 9] width 11 height 7
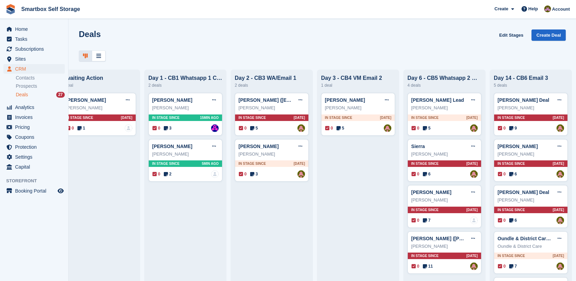
click at [533, 195] on div "Mark Aplin Deal Edit deal Mark as won Mark as lost Delete deal" at bounding box center [531, 192] width 66 height 10
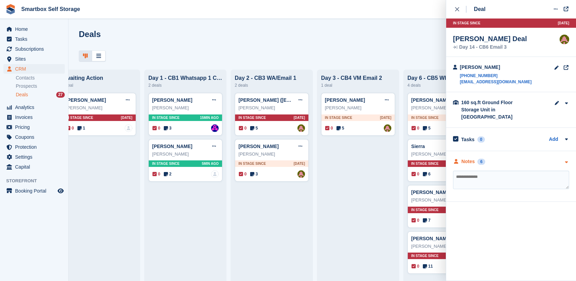
click at [497, 158] on div "Notes 6" at bounding box center [511, 161] width 116 height 7
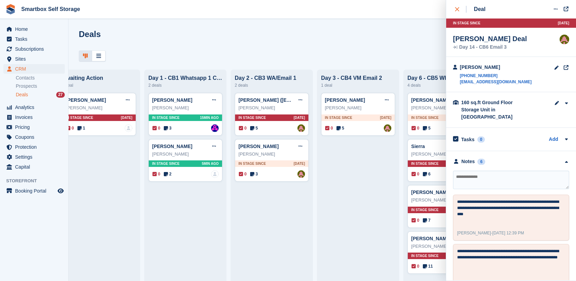
click at [460, 10] on div "close" at bounding box center [460, 9] width 11 height 7
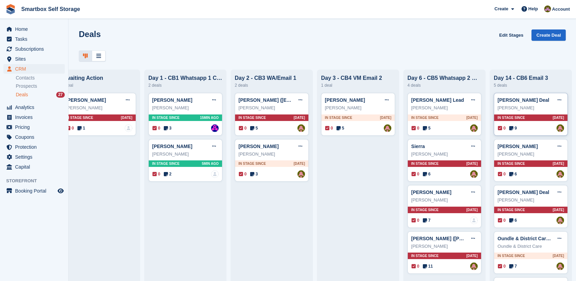
click at [531, 111] on div "Derek Free" at bounding box center [531, 108] width 66 height 7
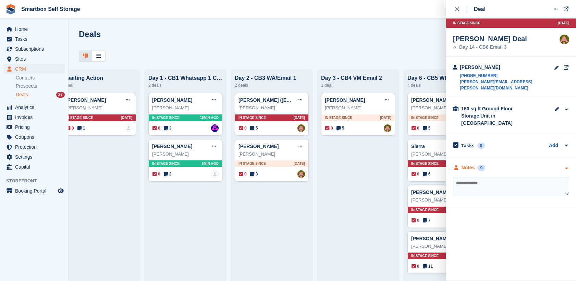
click at [488, 164] on div "Notes 9" at bounding box center [511, 167] width 116 height 7
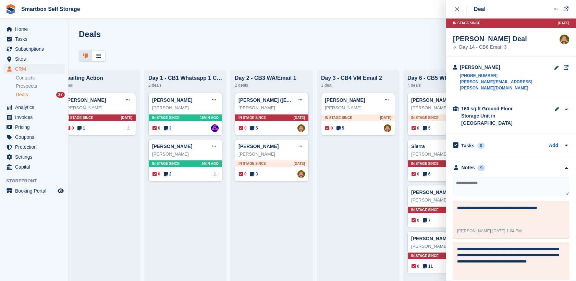
click at [456, 9] on icon "close" at bounding box center [457, 9] width 4 height 4
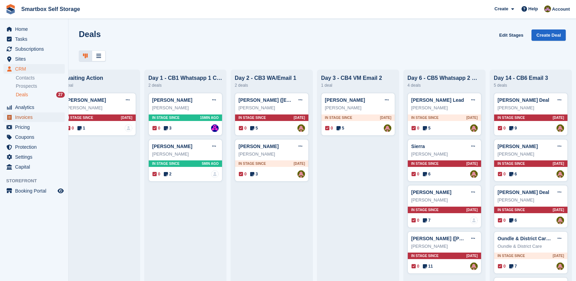
click at [33, 114] on span "Invoices" at bounding box center [35, 117] width 41 height 10
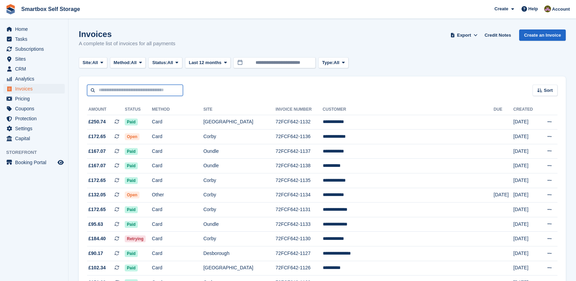
click at [108, 87] on input "text" at bounding box center [135, 90] width 96 height 11
type input "**********"
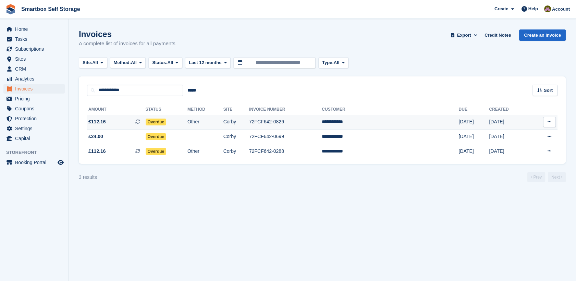
click at [249, 121] on td "Corby" at bounding box center [236, 122] width 26 height 15
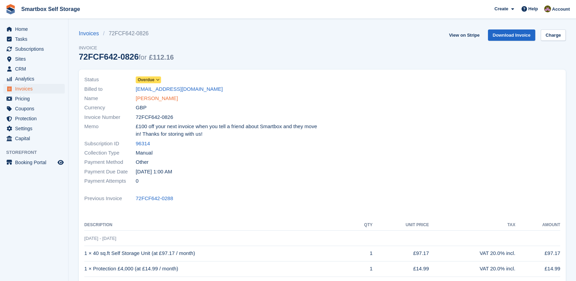
click at [154, 98] on link "[PERSON_NAME]" at bounding box center [157, 99] width 42 height 8
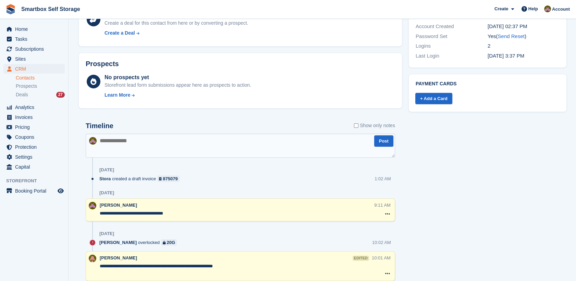
scroll to position [253, 0]
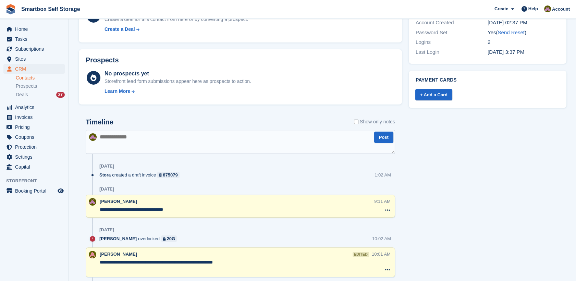
click at [269, 145] on textarea at bounding box center [240, 142] width 309 height 24
type textarea "**********"
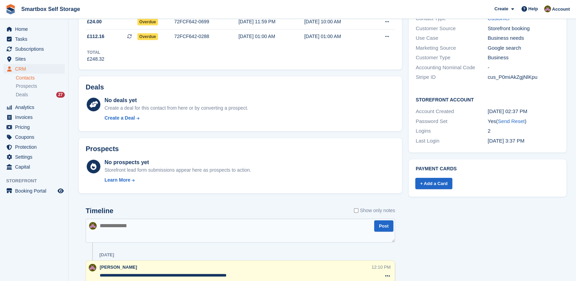
scroll to position [0, 0]
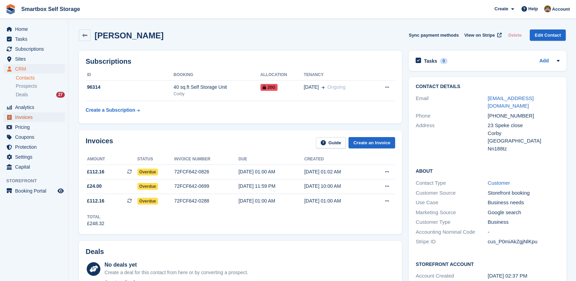
click at [21, 113] on span "Invoices" at bounding box center [35, 117] width 41 height 10
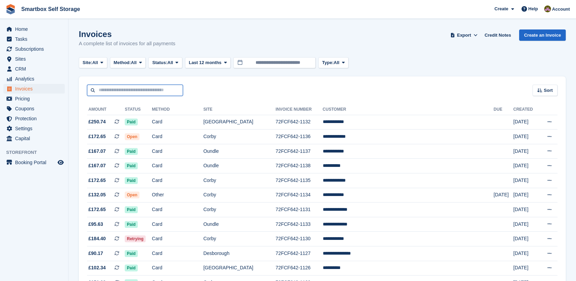
click at [155, 86] on input "text" at bounding box center [135, 90] width 96 height 11
type input "******"
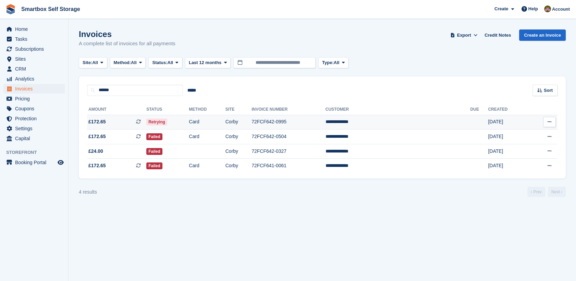
click at [324, 125] on td "72FCF642-0995" at bounding box center [289, 122] width 74 height 15
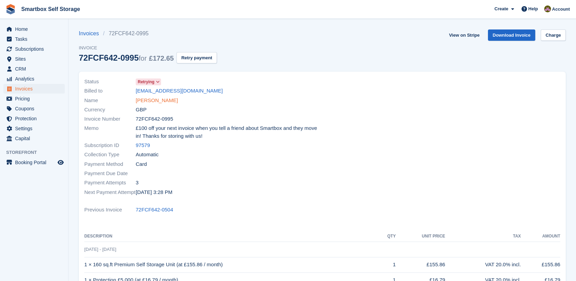
click at [159, 100] on link "Sylvia parkes" at bounding box center [157, 101] width 42 height 8
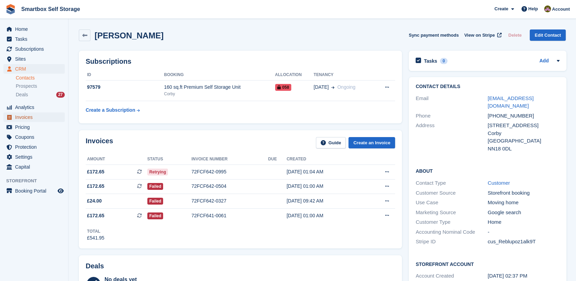
click at [63, 116] on link "Invoices" at bounding box center [33, 117] width 61 height 10
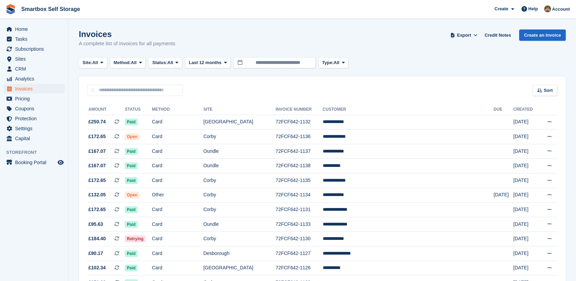
click at [151, 84] on div "Sort Sort by Date created Created (oldest first) Created (newest first)" at bounding box center [322, 86] width 487 height 20
click at [151, 87] on input "text" at bounding box center [135, 90] width 96 height 11
type input "**********"
click at [44, 69] on span "CRM" at bounding box center [35, 69] width 41 height 10
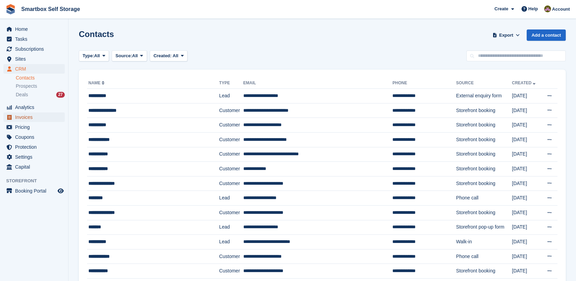
click at [38, 115] on span "Invoices" at bounding box center [35, 117] width 41 height 10
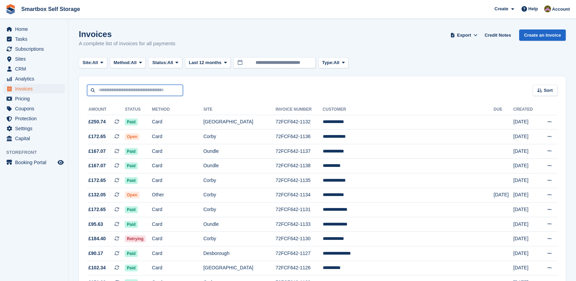
click at [138, 88] on input "text" at bounding box center [135, 90] width 96 height 11
type input "*******"
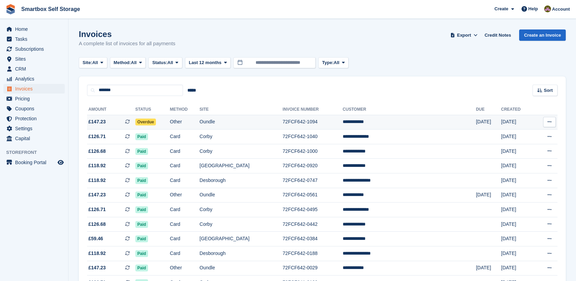
click at [247, 120] on td "Oundle" at bounding box center [240, 122] width 83 height 15
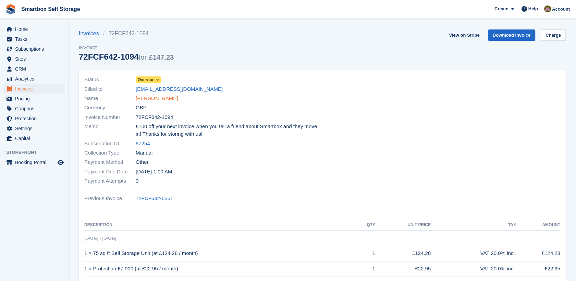
click at [167, 99] on link "[PERSON_NAME]" at bounding box center [157, 99] width 42 height 8
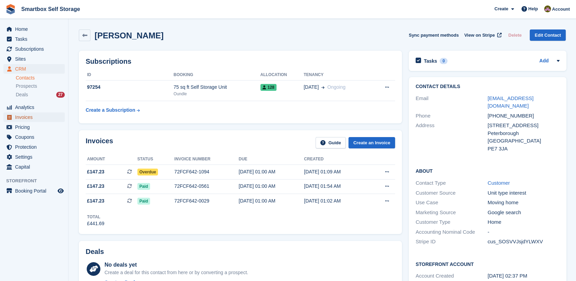
click at [41, 119] on span "Invoices" at bounding box center [35, 117] width 41 height 10
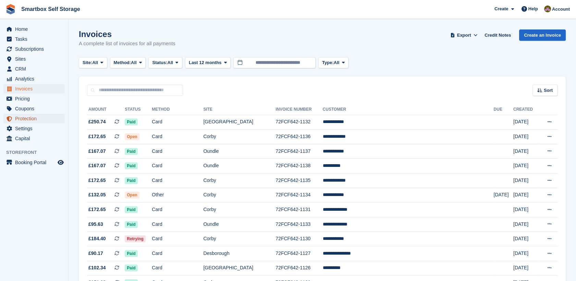
drag, startPoint x: 41, startPoint y: 119, endPoint x: 68, endPoint y: 86, distance: 42.6
click at [41, 119] on span "Protection" at bounding box center [35, 119] width 41 height 10
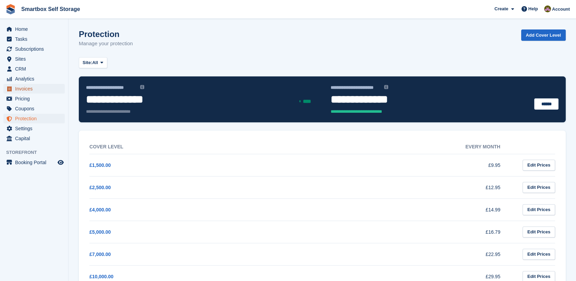
click at [36, 87] on span "Invoices" at bounding box center [35, 89] width 41 height 10
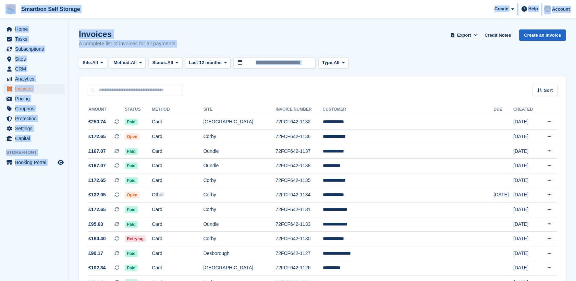
click at [163, 56] on div "Invoices A complete list of invoices for all payments Export Export Invoices Ex…" at bounding box center [322, 42] width 487 height 26
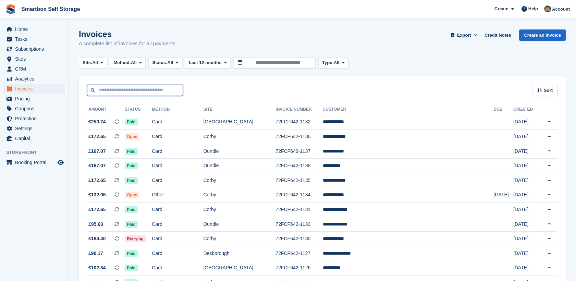
click at [160, 91] on input "text" at bounding box center [135, 90] width 96 height 11
type input "****"
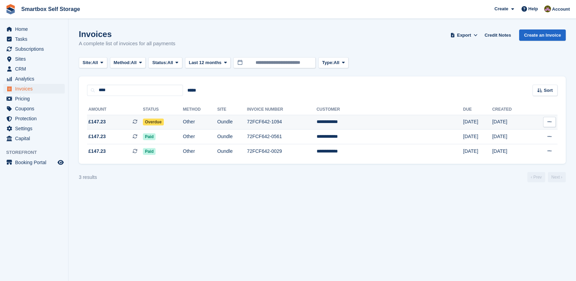
click at [317, 123] on td "72FCF642-1094" at bounding box center [282, 122] width 70 height 15
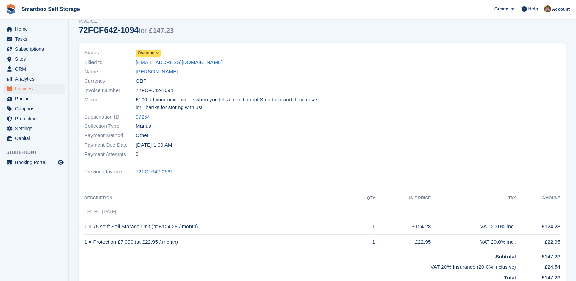
scroll to position [17, 0]
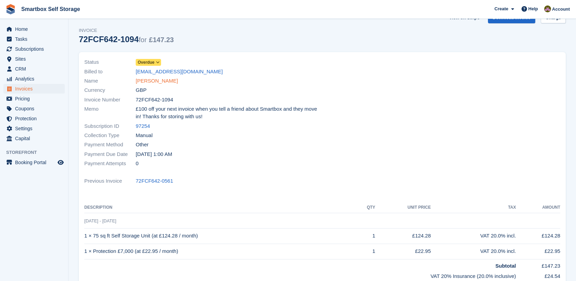
click at [159, 81] on link "[PERSON_NAME]" at bounding box center [157, 81] width 42 height 8
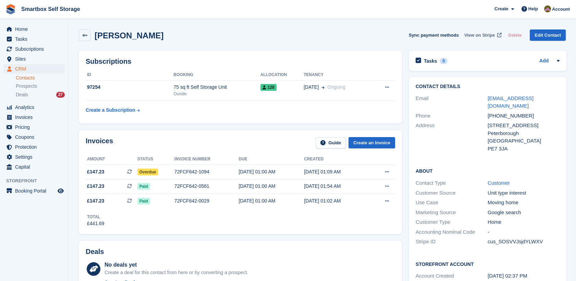
click at [469, 37] on span "View on Stripe" at bounding box center [479, 35] width 31 height 7
click at [33, 93] on div "Deals 27" at bounding box center [40, 95] width 49 height 7
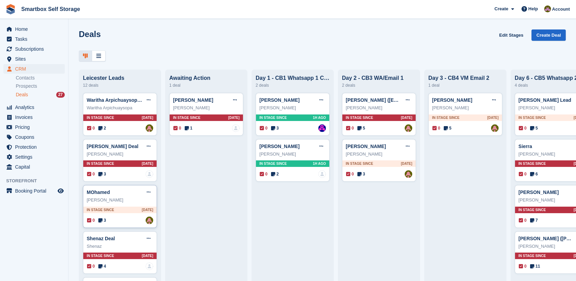
click at [132, 194] on div "MOhamed Edit deal [PERSON_NAME] as won [PERSON_NAME] as lost Delete deal" at bounding box center [120, 192] width 66 height 10
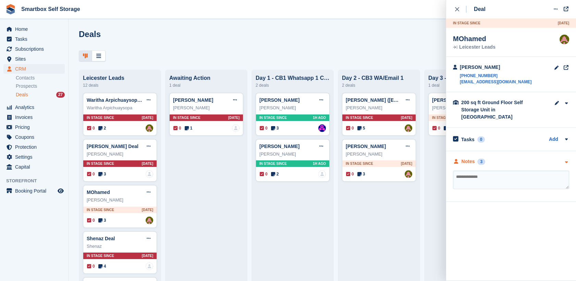
click at [499, 158] on div "Notes 3" at bounding box center [511, 161] width 116 height 7
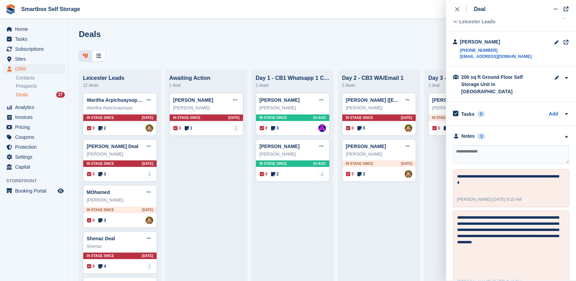
scroll to position [27, 0]
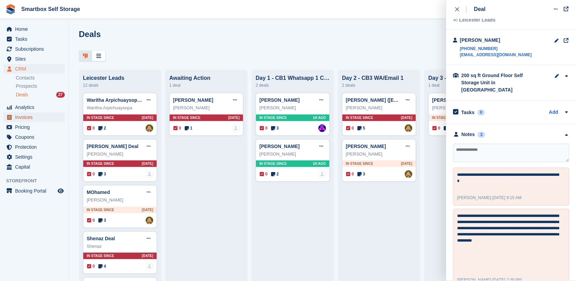
click at [57, 117] on link "Invoices" at bounding box center [33, 117] width 61 height 10
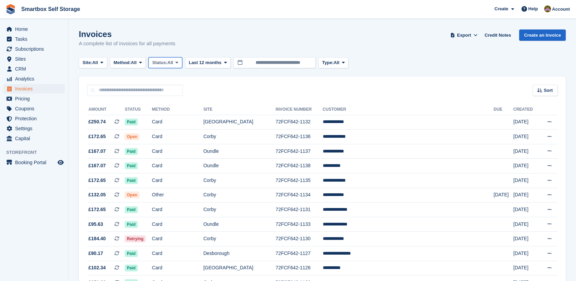
click at [163, 61] on span "Status:" at bounding box center [159, 62] width 15 height 7
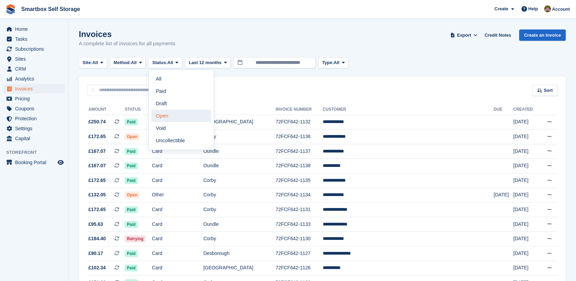
click at [168, 113] on link "Open" at bounding box center [181, 116] width 60 height 12
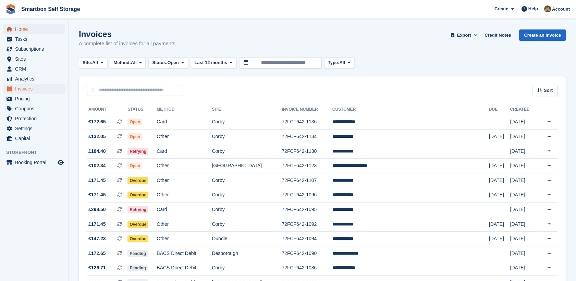
click at [53, 32] on span "Home" at bounding box center [35, 29] width 41 height 10
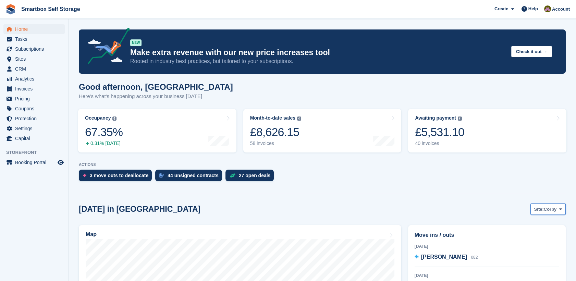
click at [544, 207] on span "Site:" at bounding box center [539, 209] width 10 height 7
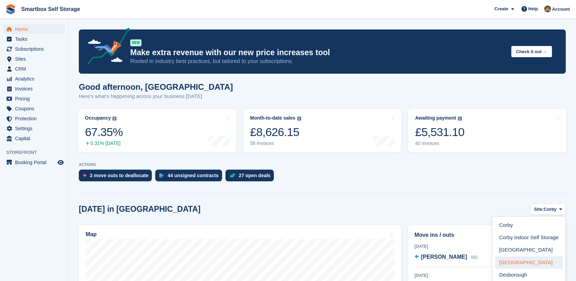
click at [521, 267] on link "[GEOGRAPHIC_DATA]" at bounding box center [529, 262] width 68 height 12
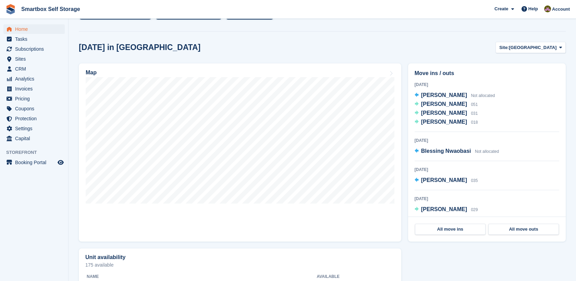
scroll to position [164, 0]
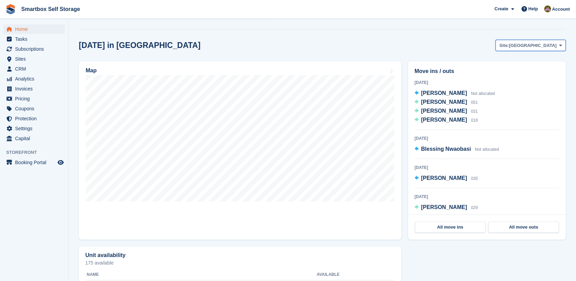
click at [551, 49] on button "Site: Leicester" at bounding box center [531, 45] width 70 height 11
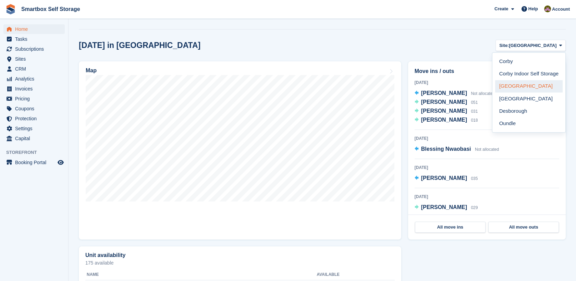
click at [519, 88] on link "Stamford" at bounding box center [529, 86] width 68 height 12
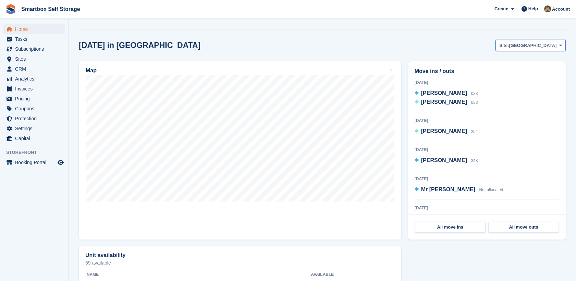
click at [551, 48] on span "[GEOGRAPHIC_DATA]" at bounding box center [533, 45] width 48 height 7
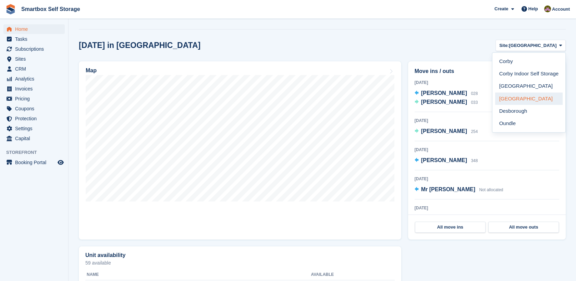
click at [523, 98] on link "[GEOGRAPHIC_DATA]" at bounding box center [529, 99] width 68 height 12
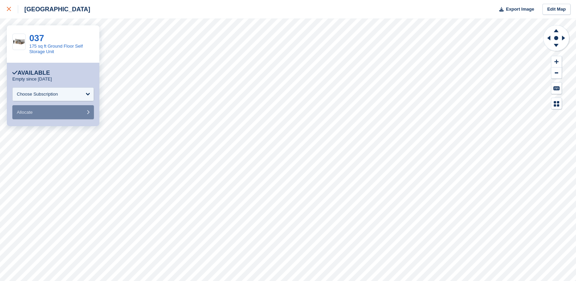
click at [5, 7] on link at bounding box center [9, 9] width 18 height 19
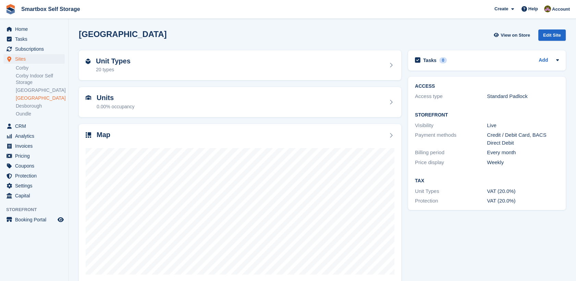
click at [107, 64] on h2 "Unit Types" at bounding box center [113, 61] width 35 height 8
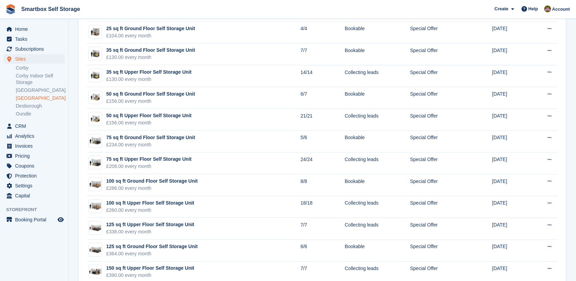
scroll to position [285, 0]
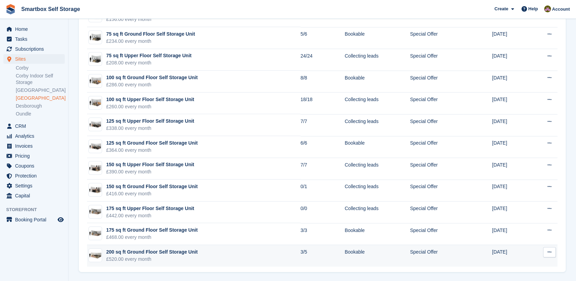
click at [434, 257] on td "Special Offer" at bounding box center [436, 256] width 53 height 22
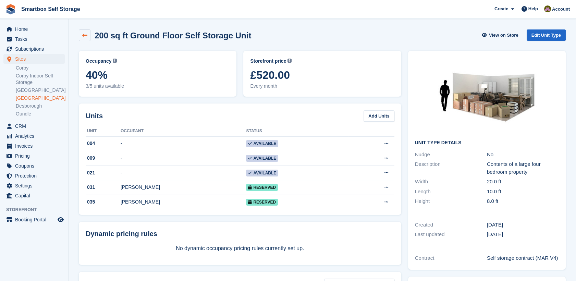
click at [88, 35] on link at bounding box center [85, 35] width 12 height 12
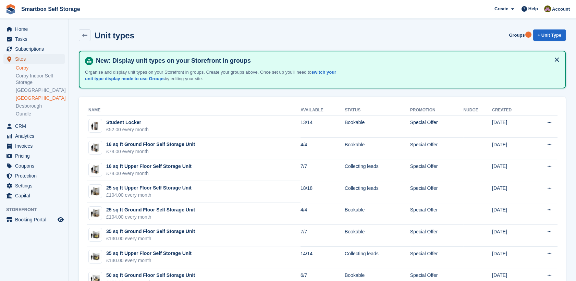
click at [38, 61] on span "Sites" at bounding box center [35, 59] width 41 height 10
click at [38, 65] on link "Corby" at bounding box center [40, 68] width 49 height 7
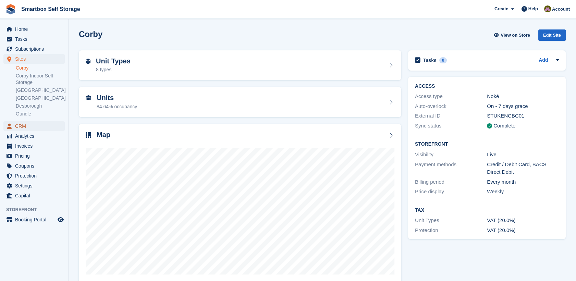
click at [35, 124] on span "CRM" at bounding box center [35, 126] width 41 height 10
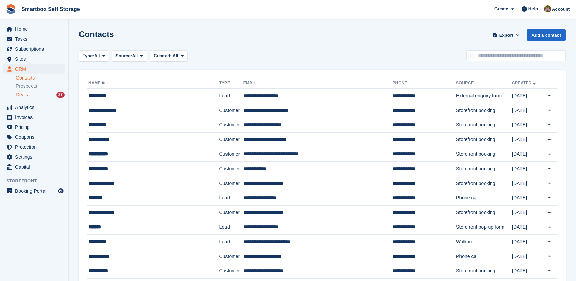
click at [48, 94] on div "Deals 27" at bounding box center [40, 95] width 49 height 7
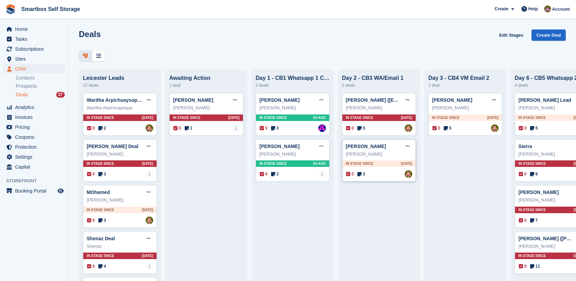
click at [388, 153] on div "Scott Campbell" at bounding box center [379, 154] width 66 height 7
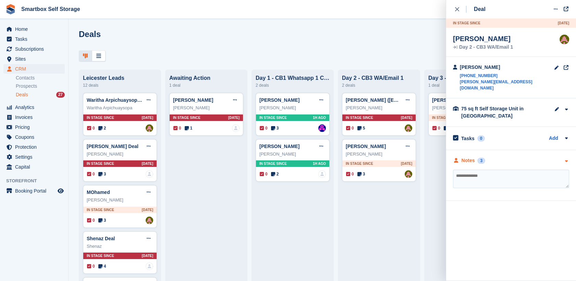
click at [466, 157] on div "Notes" at bounding box center [468, 160] width 13 height 7
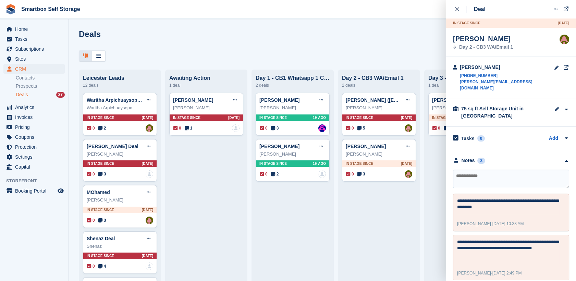
click at [456, 10] on icon "close" at bounding box center [457, 9] width 4 height 4
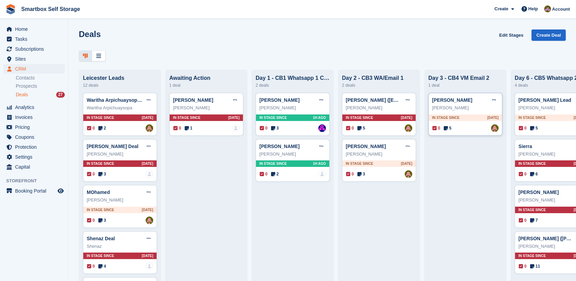
click at [473, 105] on div "Andy Deal Edit deal Mark as won Mark as lost Delete deal" at bounding box center [465, 100] width 66 height 10
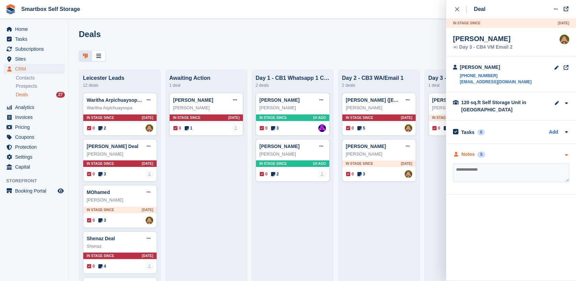
click at [471, 156] on div "Notes" at bounding box center [468, 154] width 13 height 7
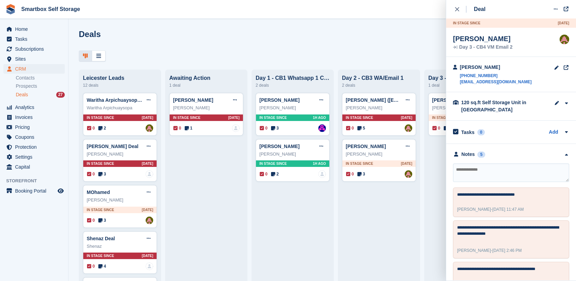
click at [476, 164] on textarea at bounding box center [511, 172] width 116 height 19
type textarea "**********"
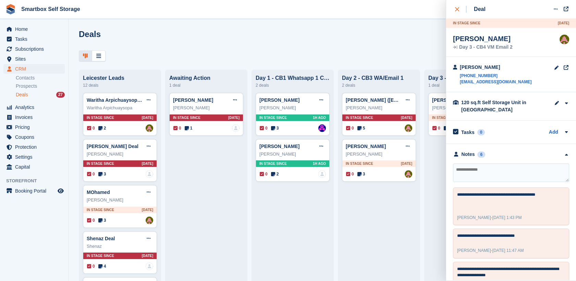
click at [458, 10] on icon "close" at bounding box center [457, 9] width 4 height 4
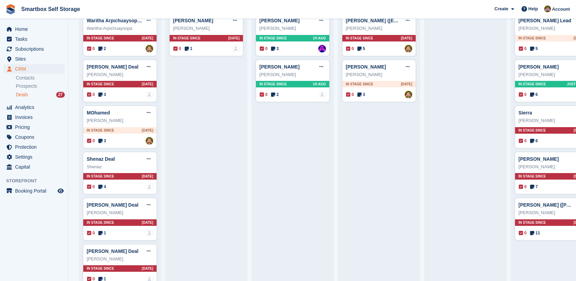
scroll to position [82, 0]
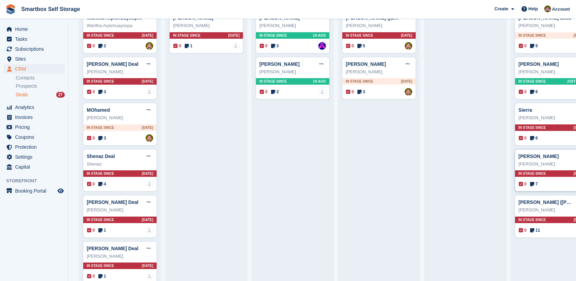
click at [560, 161] on div "Sara Brandwood-Harris" at bounding box center [552, 164] width 66 height 7
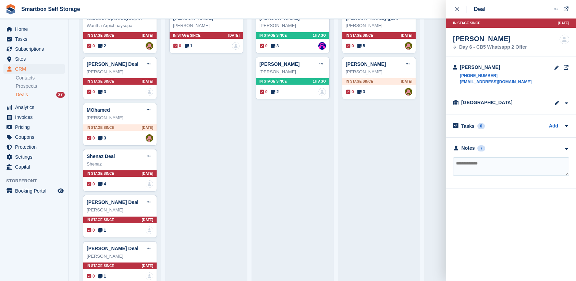
click at [493, 155] on div "**********" at bounding box center [511, 163] width 130 height 51
click at [483, 152] on div "**********" at bounding box center [511, 163] width 130 height 51
click at [476, 148] on div "Notes 7" at bounding box center [469, 148] width 32 height 7
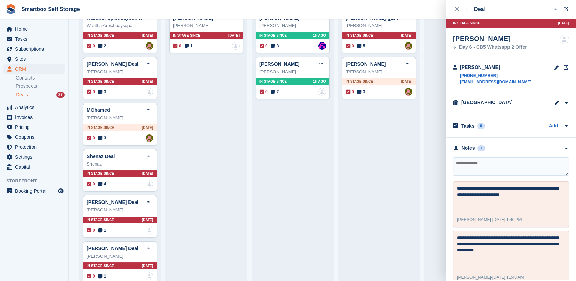
click at [25, 118] on span "Invoices" at bounding box center [35, 117] width 41 height 10
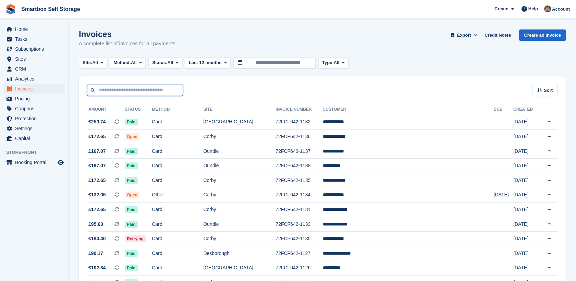
click at [132, 89] on input "text" at bounding box center [135, 90] width 96 height 11
type input "**********"
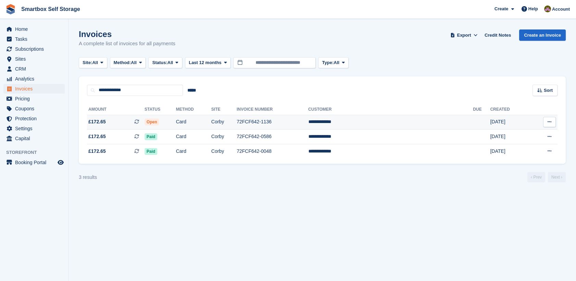
click at [211, 123] on td "Card" at bounding box center [193, 122] width 35 height 15
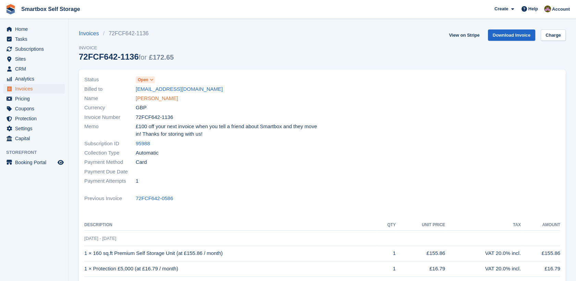
click at [167, 100] on link "[PERSON_NAME]" at bounding box center [157, 99] width 42 height 8
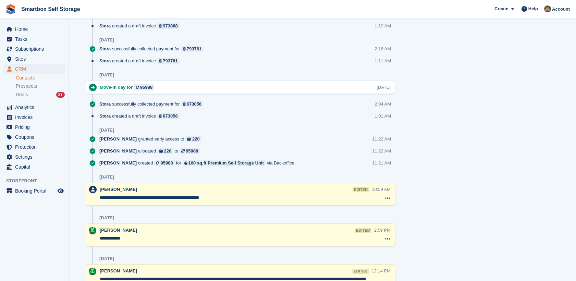
scroll to position [495, 0]
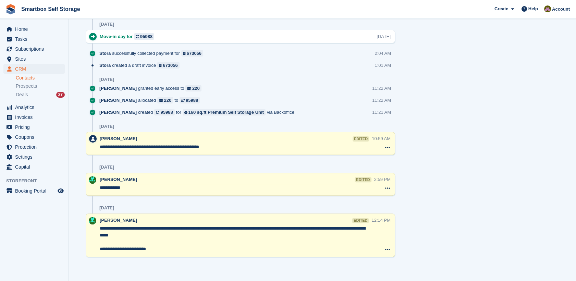
drag, startPoint x: 575, startPoint y: 221, endPoint x: 594, endPoint y: 170, distance: 54.6
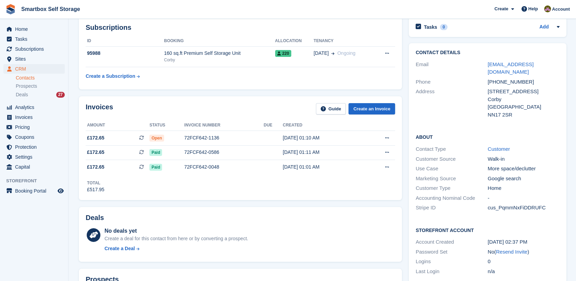
scroll to position [0, 0]
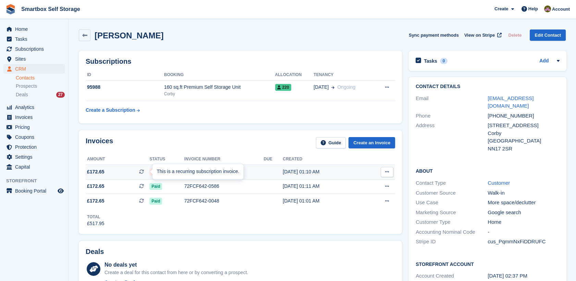
click at [155, 172] on div "This is a recurring subscription invoice." at bounding box center [198, 171] width 91 height 15
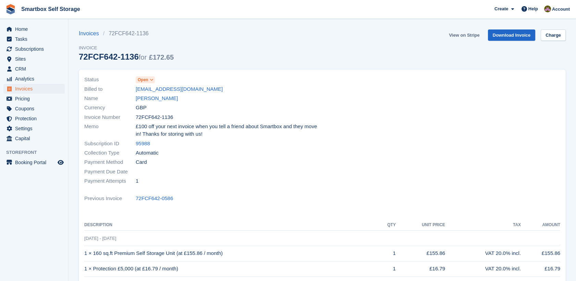
click at [468, 30] on link "View on Stripe" at bounding box center [464, 34] width 36 height 11
click at [146, 83] on span "Open" at bounding box center [143, 80] width 11 height 6
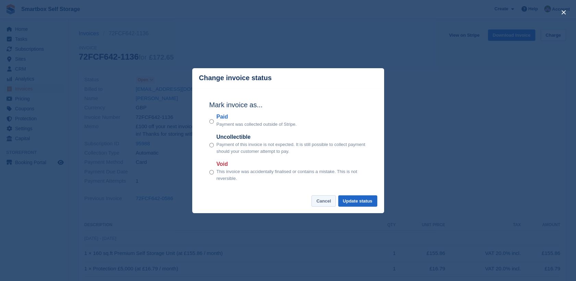
click at [327, 203] on button "Cancel" at bounding box center [324, 200] width 24 height 11
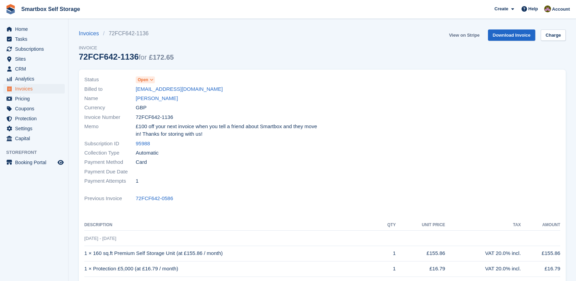
click at [468, 34] on link "View on Stripe" at bounding box center [464, 34] width 36 height 11
click at [152, 97] on link "[PERSON_NAME]" at bounding box center [157, 99] width 42 height 8
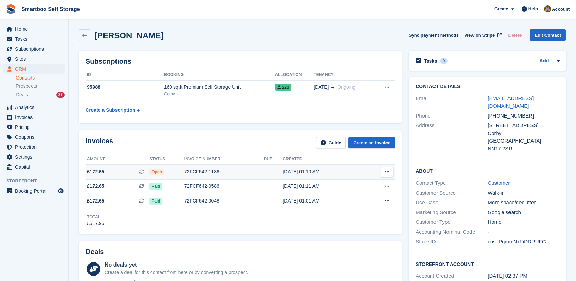
click at [383, 176] on button at bounding box center [387, 172] width 13 height 10
click at [389, 169] on button at bounding box center [387, 172] width 13 height 10
click at [448, 35] on button "Sync payment methods" at bounding box center [434, 34] width 50 height 11
click at [153, 174] on div at bounding box center [155, 171] width 5 height 5
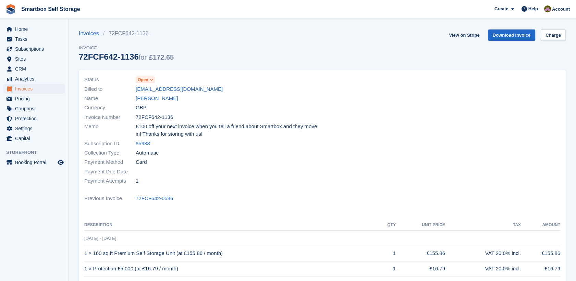
click at [153, 83] on span "Open" at bounding box center [145, 79] width 19 height 7
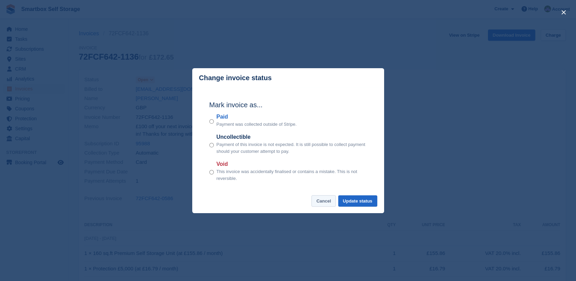
click at [322, 206] on button "Cancel" at bounding box center [324, 200] width 24 height 11
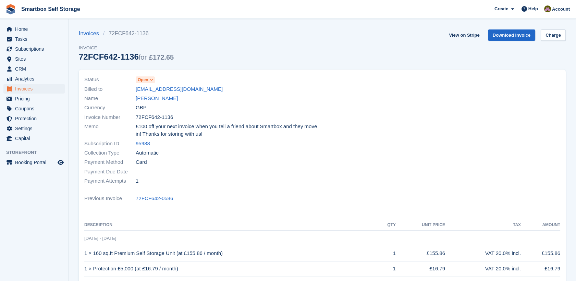
click at [154, 82] on span "Open" at bounding box center [145, 79] width 19 height 7
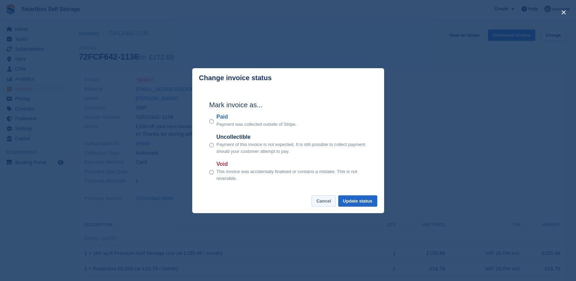
click at [321, 202] on button "Cancel" at bounding box center [324, 200] width 24 height 11
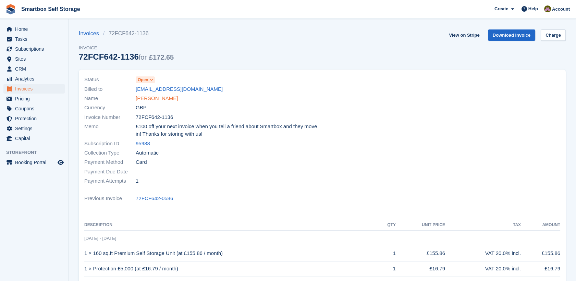
click at [166, 99] on link "Ryan Davidson" at bounding box center [157, 99] width 42 height 8
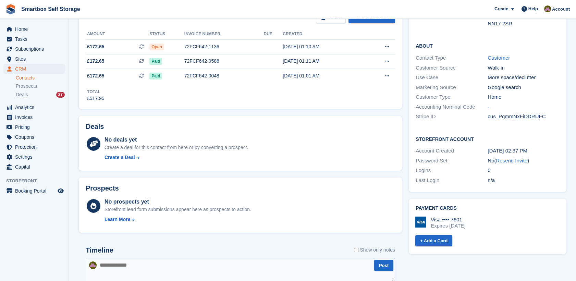
scroll to position [15, 0]
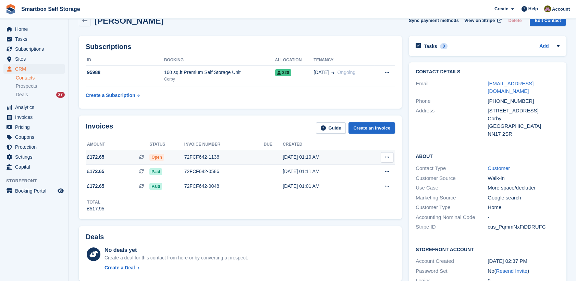
click at [385, 157] on icon at bounding box center [387, 157] width 4 height 4
click at [375, 168] on p "Download PDF" at bounding box center [361, 170] width 60 height 9
click at [297, 246] on div "No deals yet Create a deal for this contact from here or by converting a prospe…" at bounding box center [250, 260] width 291 height 28
click at [33, 115] on span "Invoices" at bounding box center [35, 117] width 41 height 10
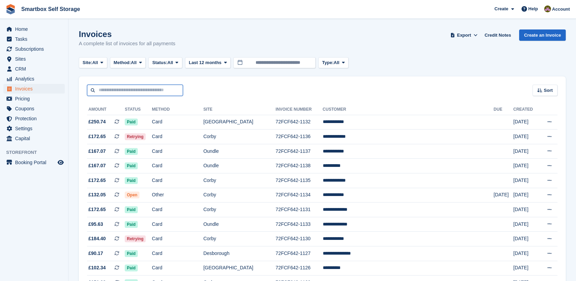
click at [122, 91] on input "text" at bounding box center [135, 90] width 96 height 11
type input "**********"
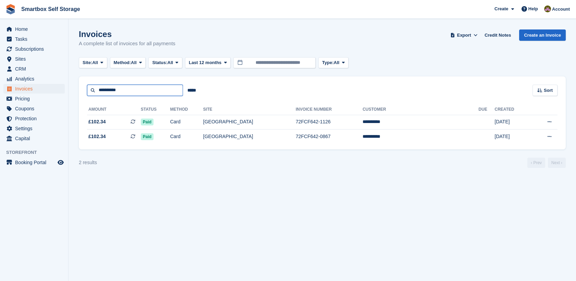
click at [125, 88] on input "**********" at bounding box center [135, 90] width 96 height 11
type input "*"
type input "*****"
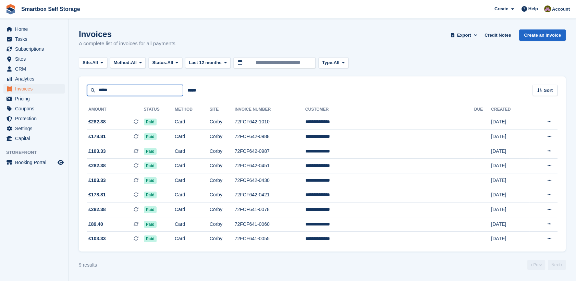
click at [125, 88] on input "*****" at bounding box center [135, 90] width 96 height 11
type input "*"
type input "**"
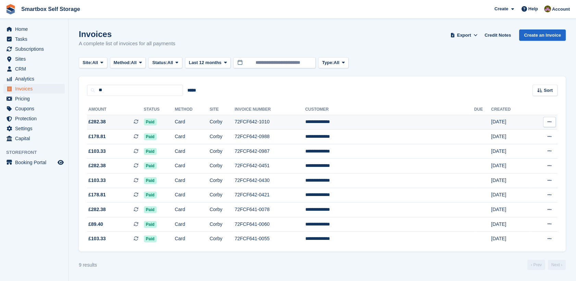
click at [305, 120] on td "72FCF642-1010" at bounding box center [270, 122] width 71 height 15
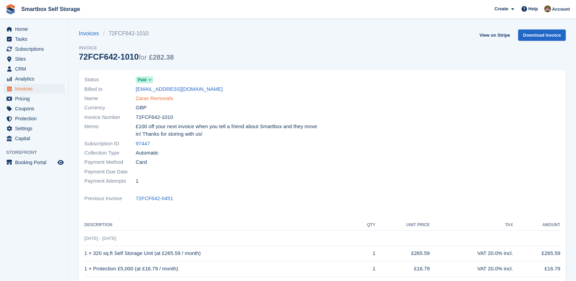
click at [161, 97] on link "Zarax Removals" at bounding box center [154, 99] width 37 height 8
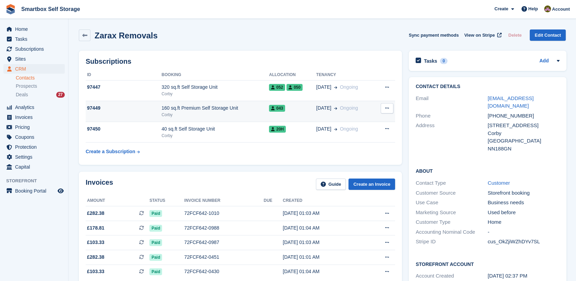
click at [381, 113] on button at bounding box center [387, 108] width 13 height 10
click at [370, 123] on p "Cancel subscription" at bounding box center [361, 121] width 60 height 9
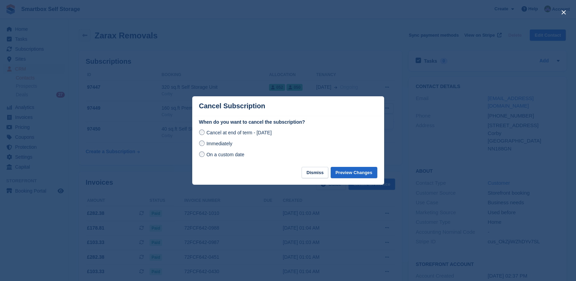
click at [221, 145] on span "Immediately" at bounding box center [219, 143] width 26 height 5
click at [346, 174] on button "Preview Changes" at bounding box center [354, 172] width 47 height 11
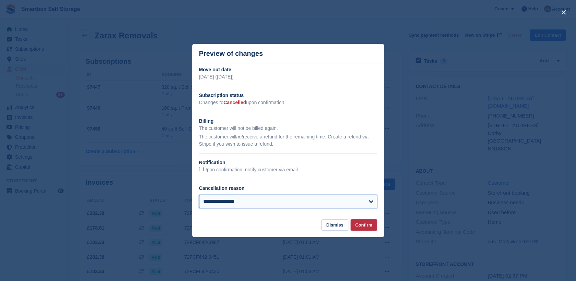
click at [342, 205] on select "**********" at bounding box center [288, 202] width 178 height 14
select select "**********"
click at [199, 195] on select "**********" at bounding box center [288, 202] width 178 height 14
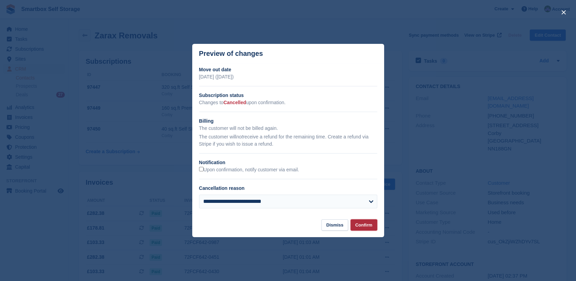
click at [362, 221] on button "Confirm" at bounding box center [364, 224] width 27 height 11
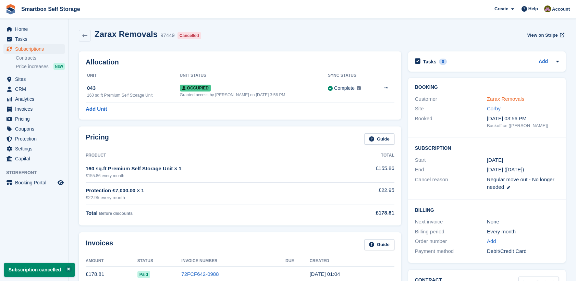
click at [512, 97] on link "Zarax Removals" at bounding box center [505, 99] width 37 height 6
select select "**********"
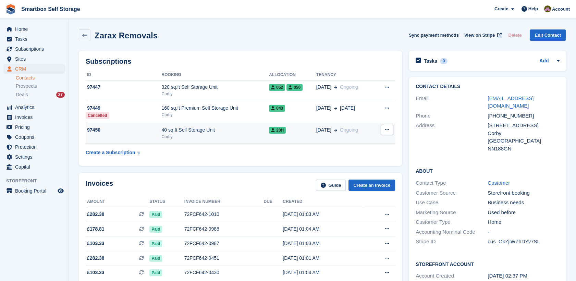
click at [381, 131] on button at bounding box center [387, 130] width 13 height 10
click at [373, 145] on p "Cancel subscription" at bounding box center [361, 143] width 60 height 9
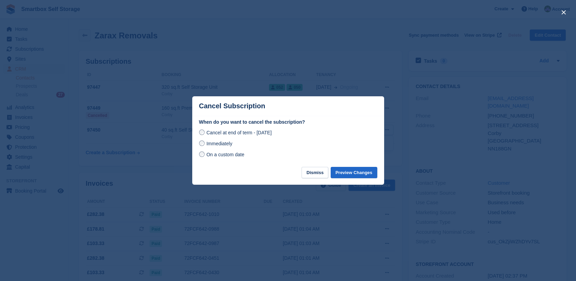
click at [232, 146] on span "Immediately" at bounding box center [219, 143] width 26 height 5
click at [344, 171] on button "Preview Changes" at bounding box center [354, 172] width 47 height 11
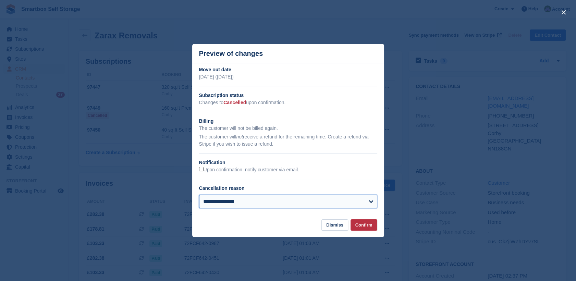
click at [231, 201] on select "**********" at bounding box center [288, 202] width 178 height 14
select select "**********"
click at [199, 195] on select "**********" at bounding box center [288, 202] width 178 height 14
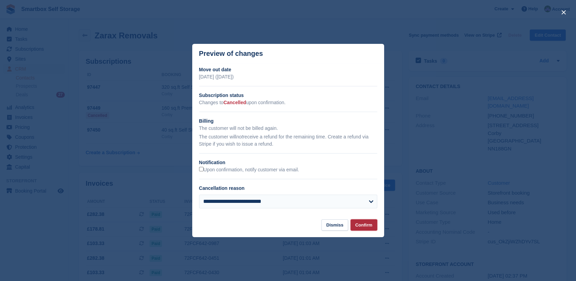
click at [365, 225] on button "Confirm" at bounding box center [364, 224] width 27 height 11
